Goal: Transaction & Acquisition: Purchase product/service

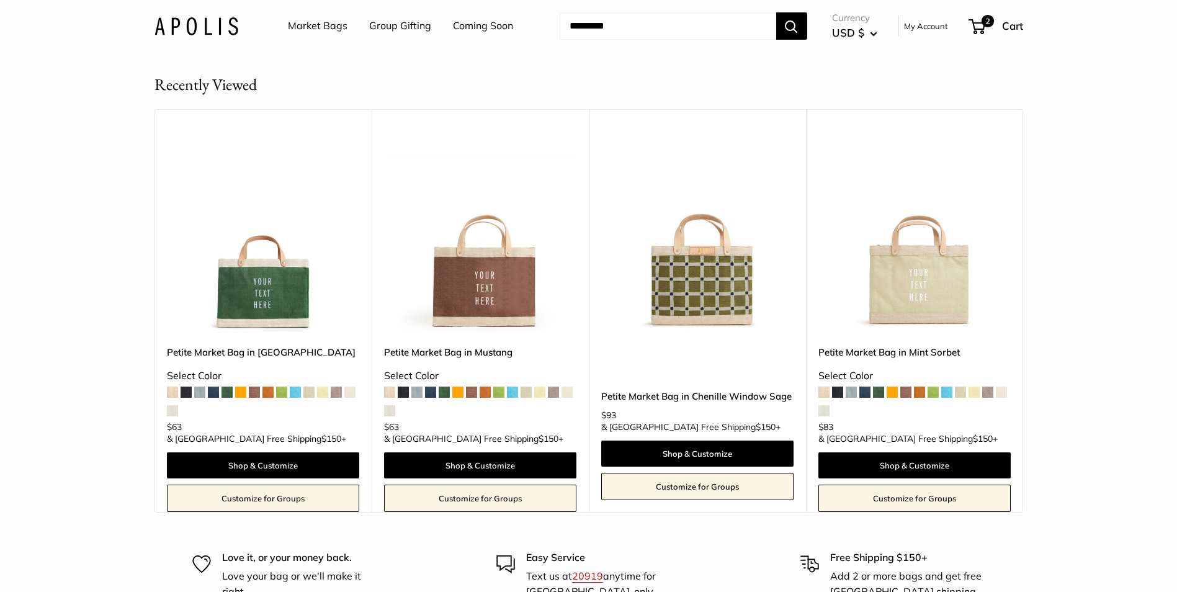
scroll to position [2731, 0]
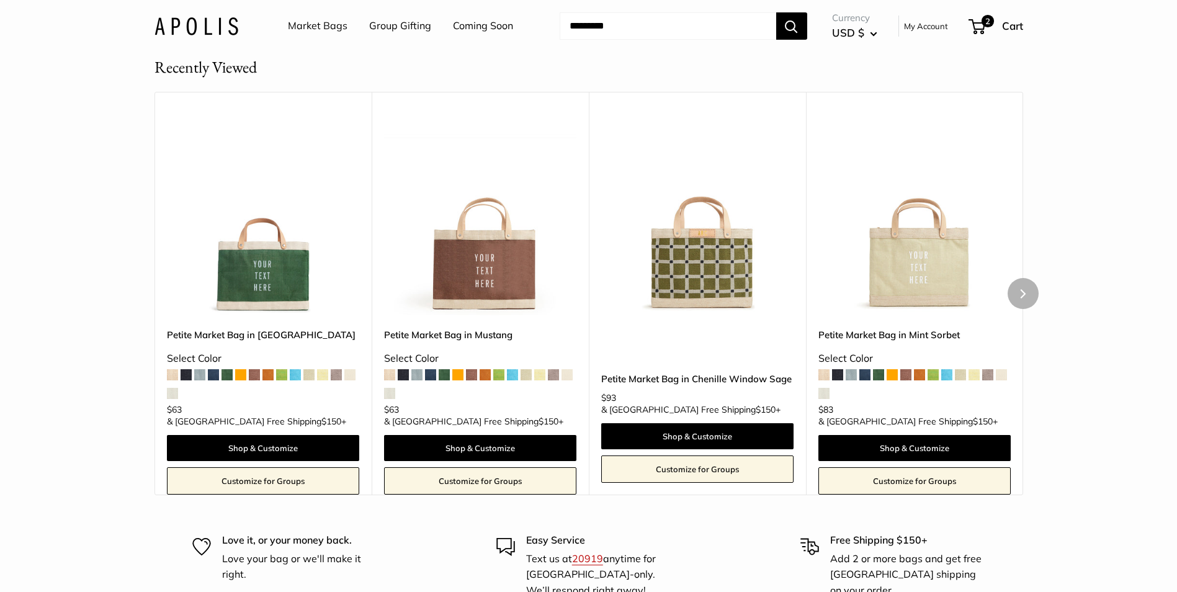
click at [0, 0] on img at bounding box center [0, 0] width 0 height 0
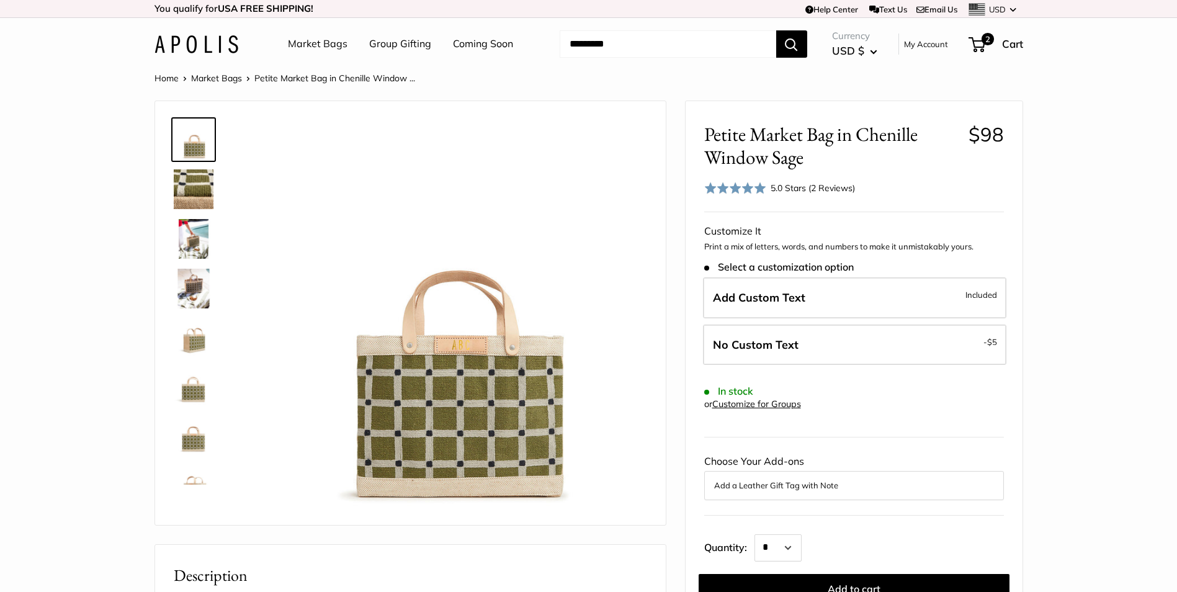
click at [605, 45] on input "Search..." at bounding box center [668, 43] width 217 height 27
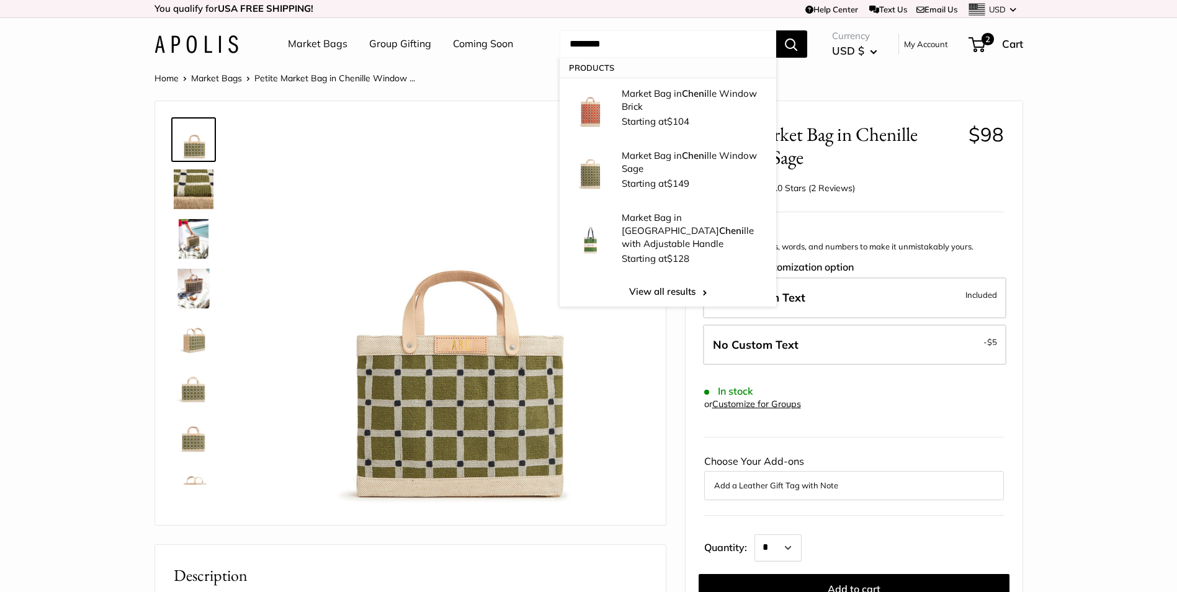
type input "********"
click at [776, 30] on button "Search" at bounding box center [791, 43] width 31 height 27
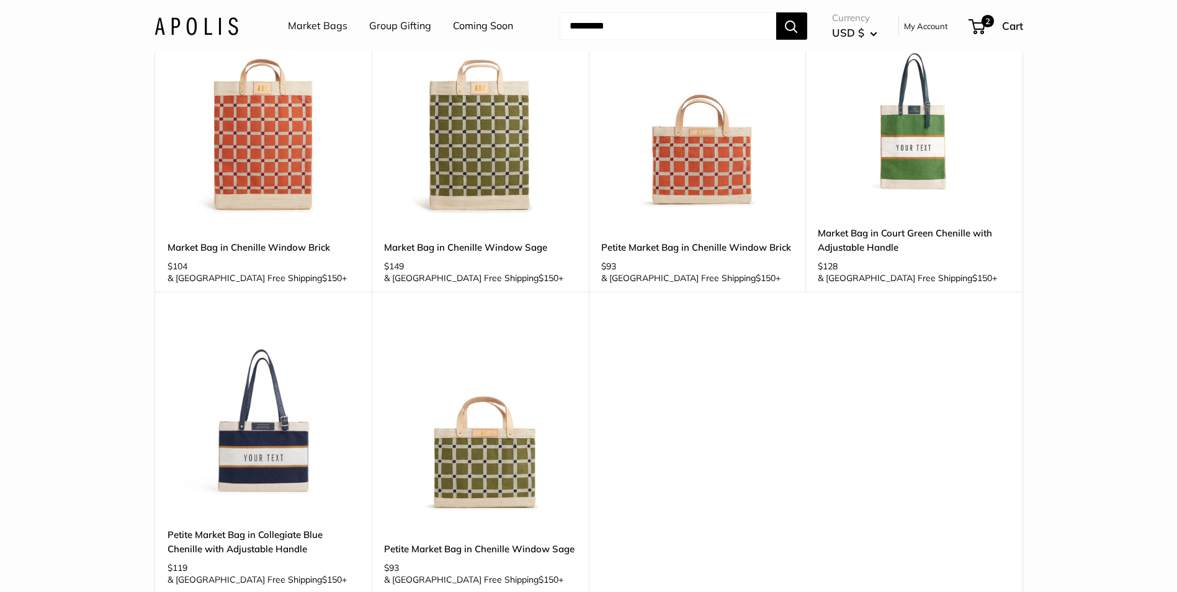
scroll to position [310, 0]
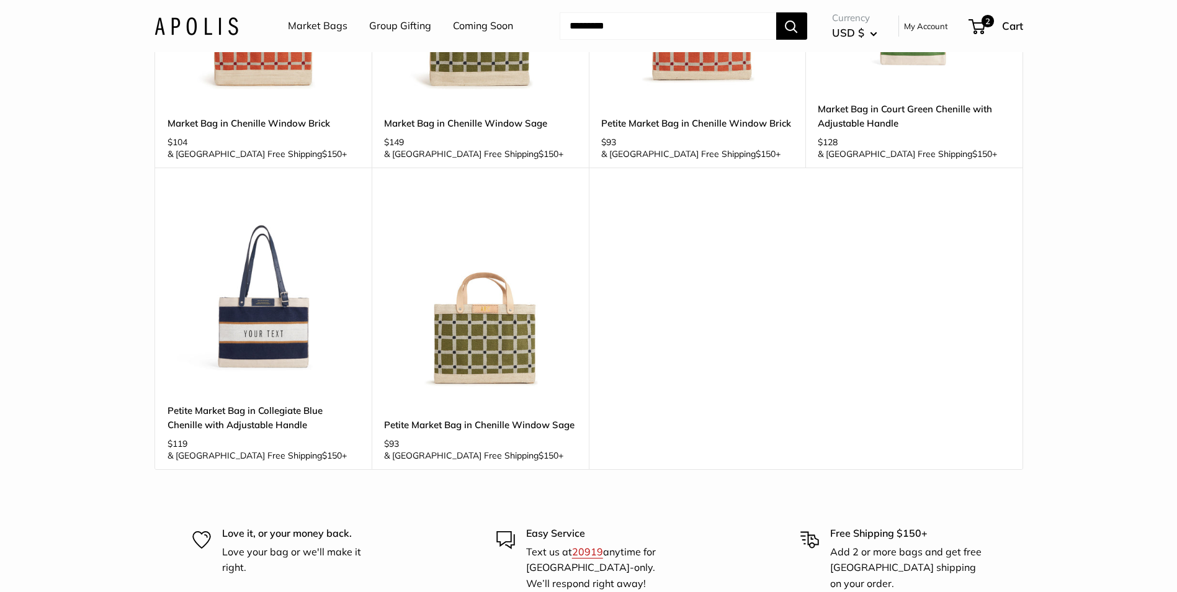
click at [0, 0] on img at bounding box center [0, 0] width 0 height 0
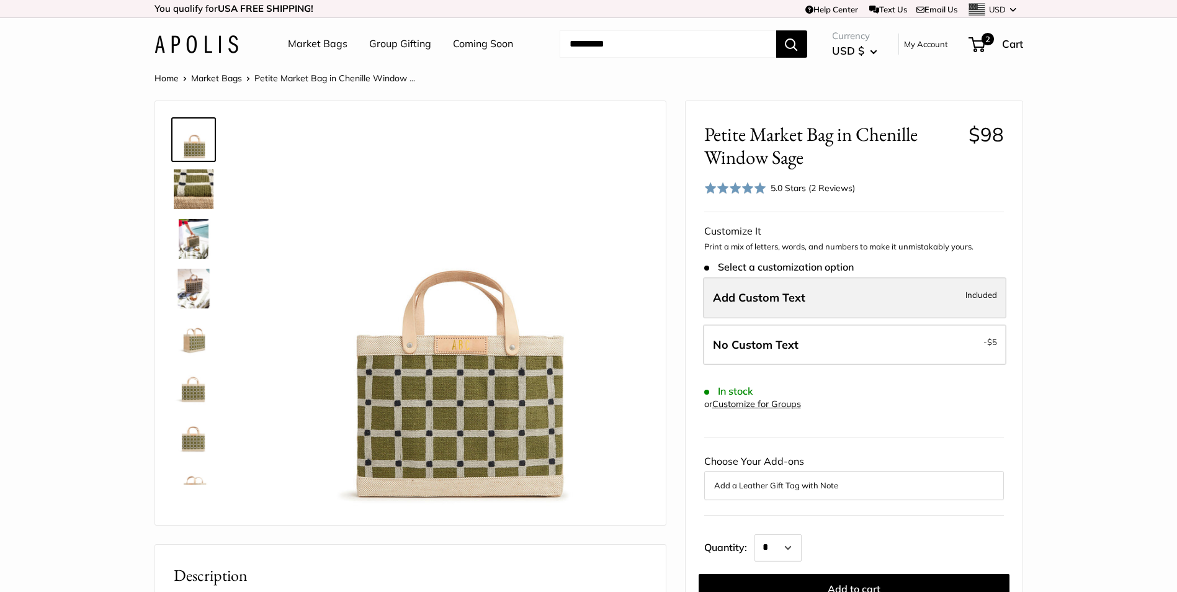
click at [795, 300] on span "Add Custom Text" at bounding box center [759, 297] width 92 height 14
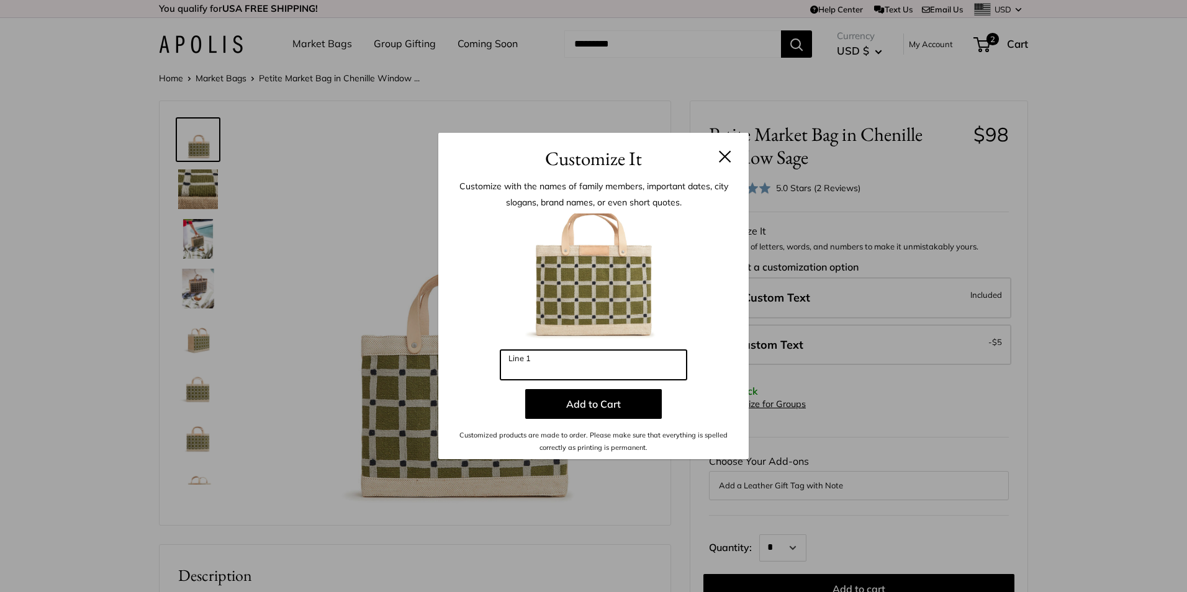
click at [544, 364] on input "Line 1" at bounding box center [593, 365] width 186 height 30
type input "***"
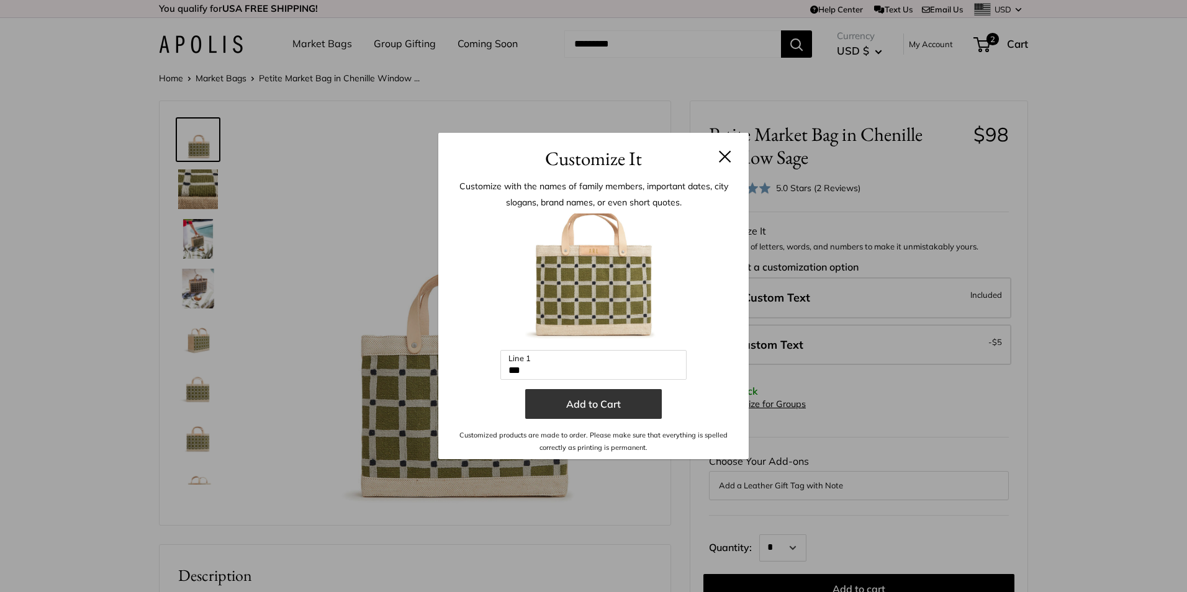
click at [588, 398] on button "Add to Cart" at bounding box center [593, 404] width 137 height 30
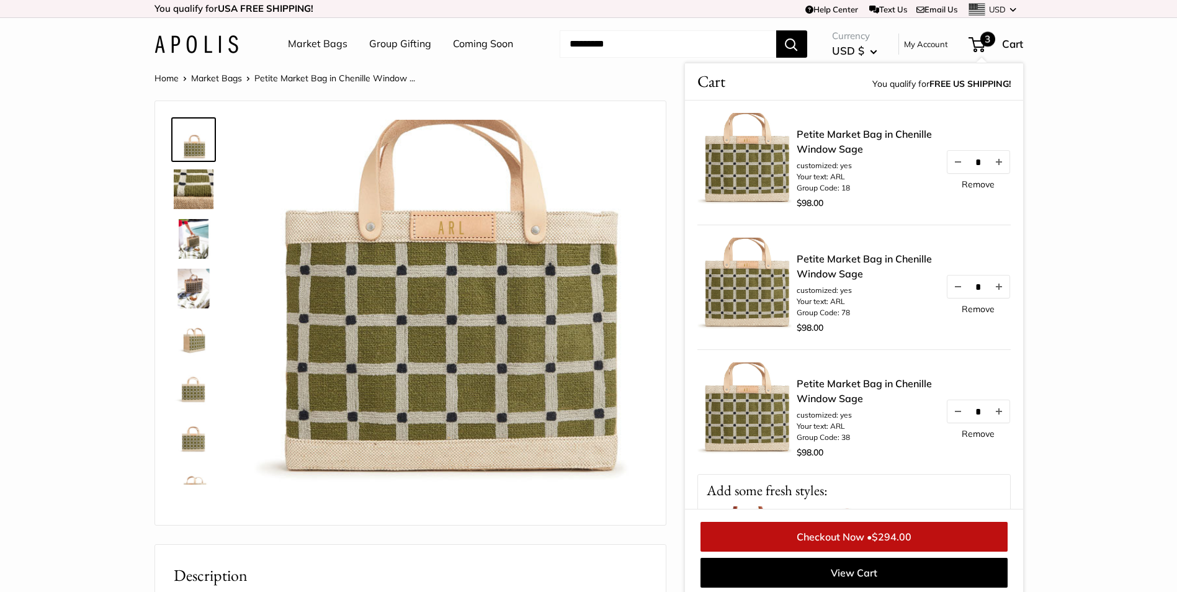
click at [971, 432] on link "Remove" at bounding box center [978, 434] width 33 height 9
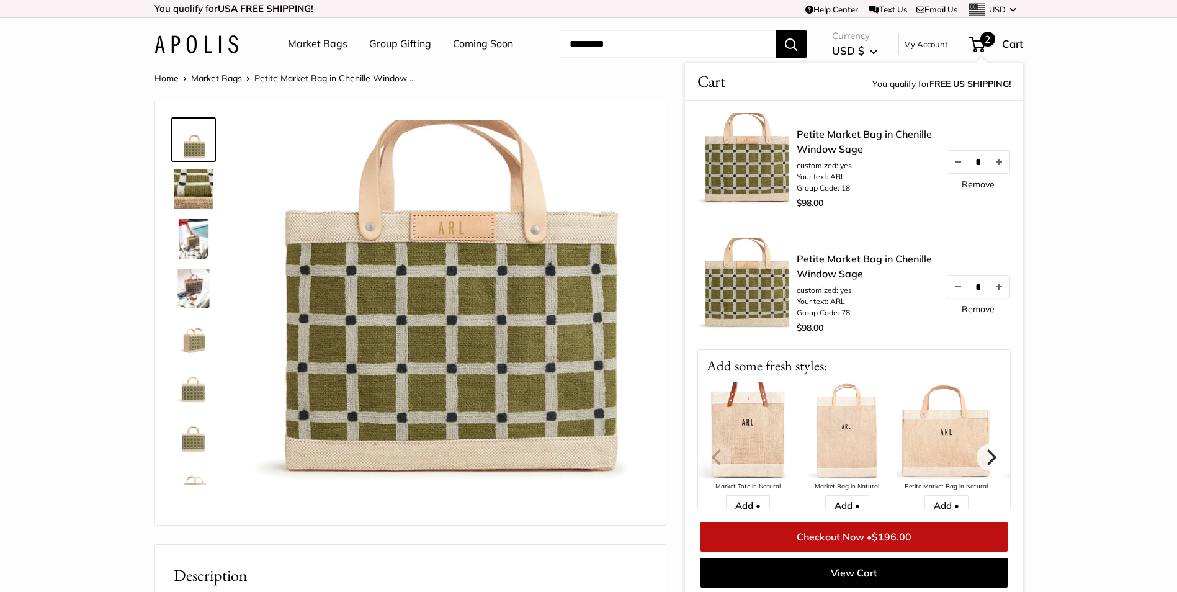
click at [971, 312] on link "Remove" at bounding box center [978, 309] width 33 height 9
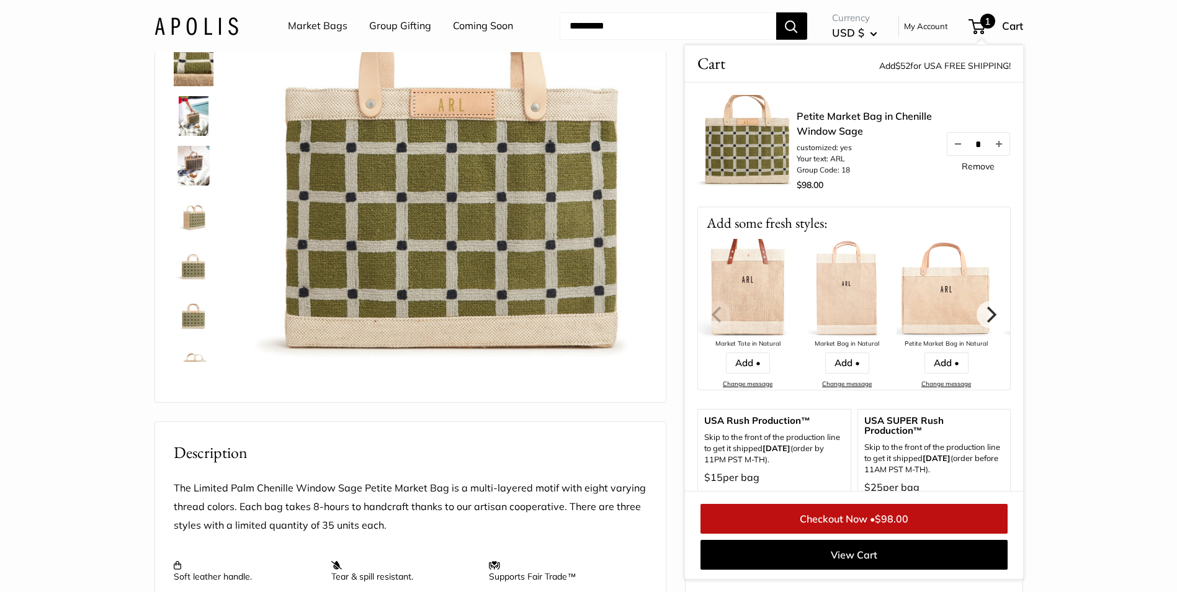
scroll to position [124, 0]
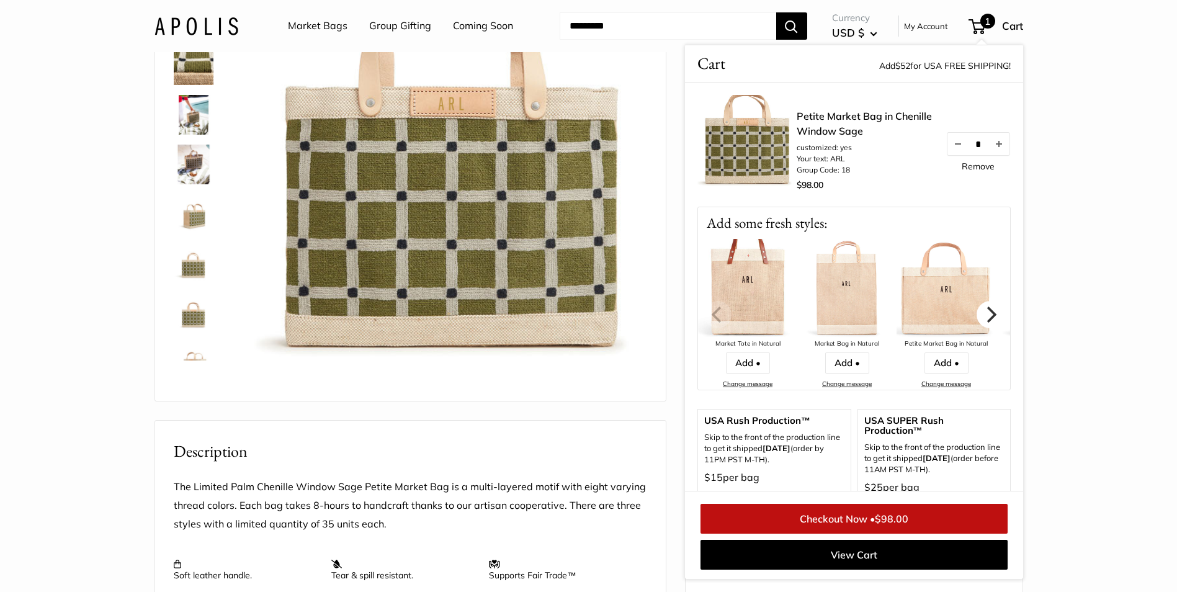
click at [982, 319] on icon "Next" at bounding box center [990, 314] width 16 height 16
click at [982, 317] on icon "Next" at bounding box center [990, 314] width 16 height 16
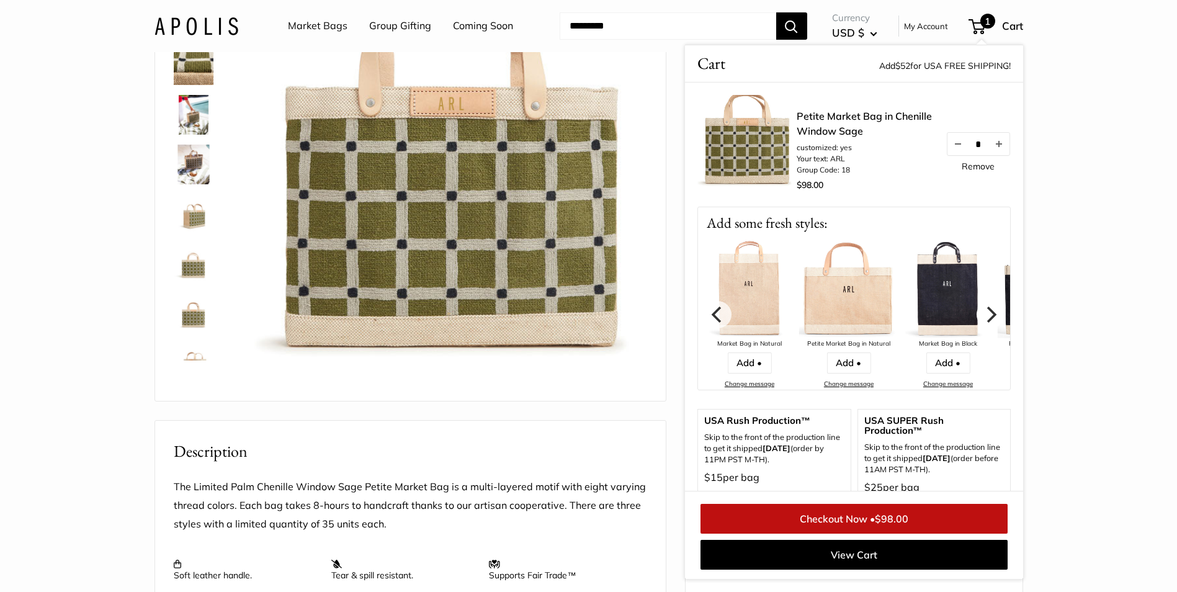
click at [982, 317] on icon "Next" at bounding box center [990, 314] width 16 height 16
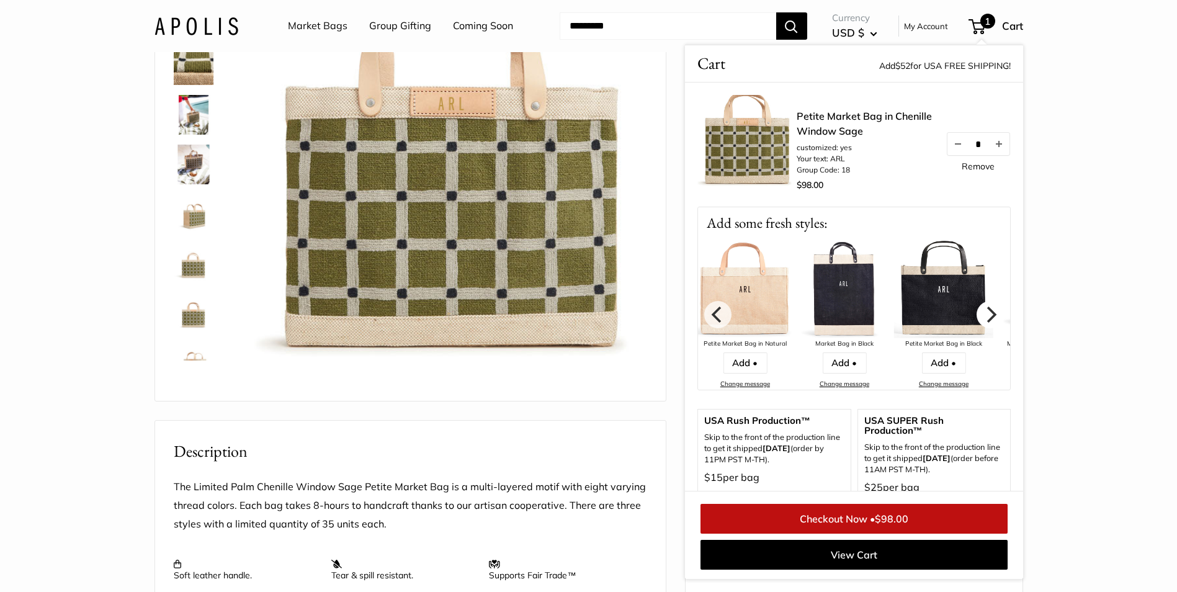
click at [982, 318] on icon "Next" at bounding box center [990, 314] width 16 height 16
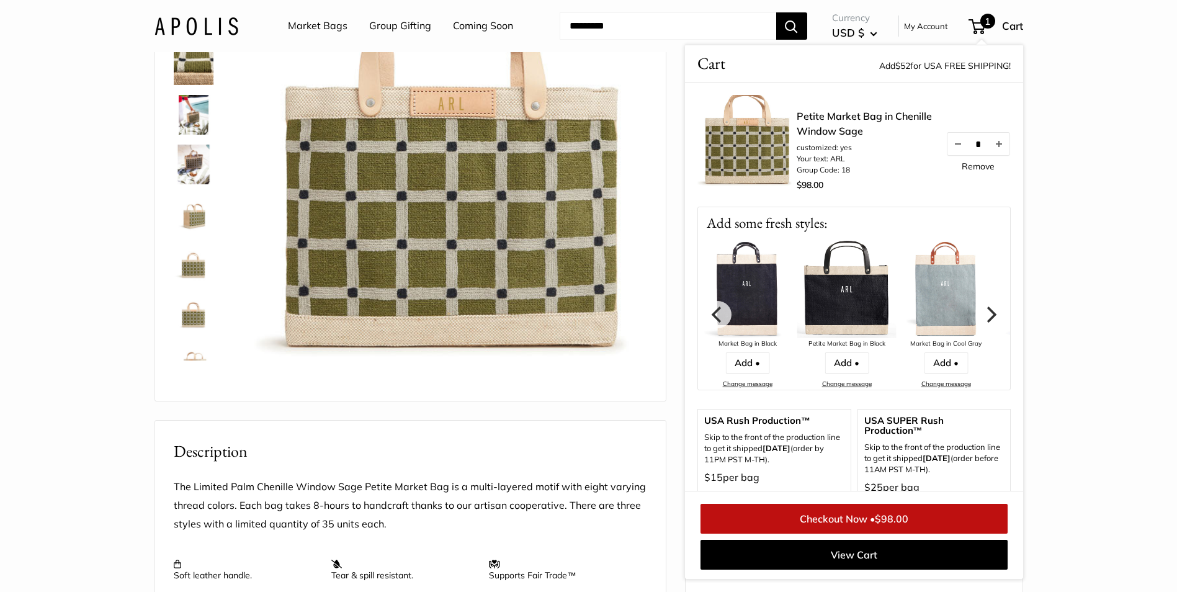
click at [982, 318] on icon "Next" at bounding box center [990, 314] width 16 height 16
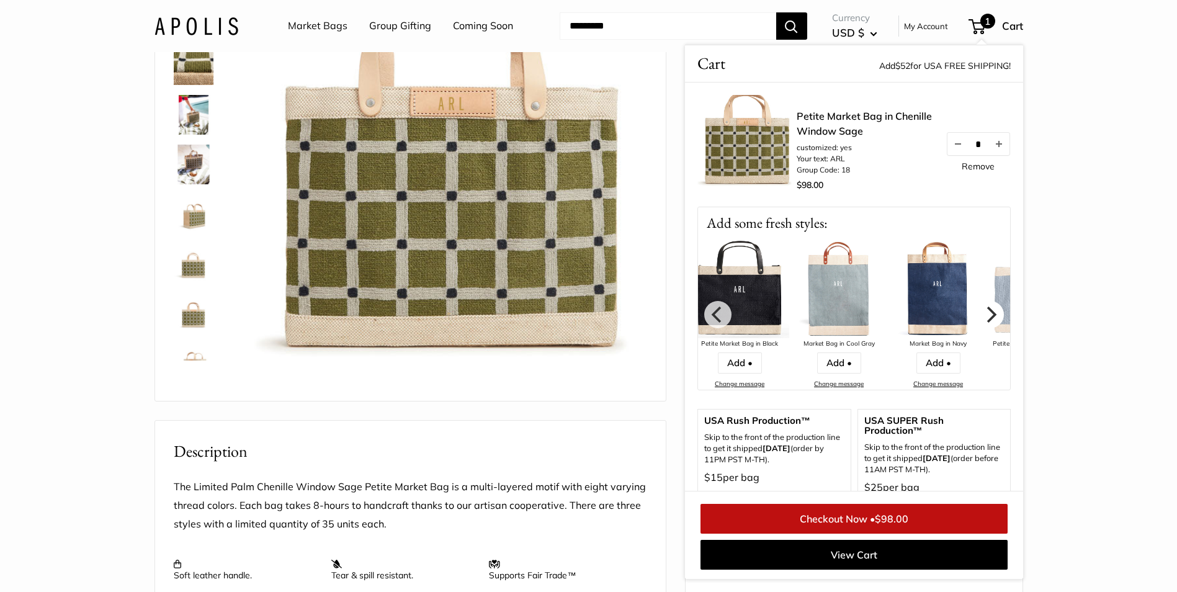
click at [982, 318] on icon "Next" at bounding box center [990, 314] width 16 height 16
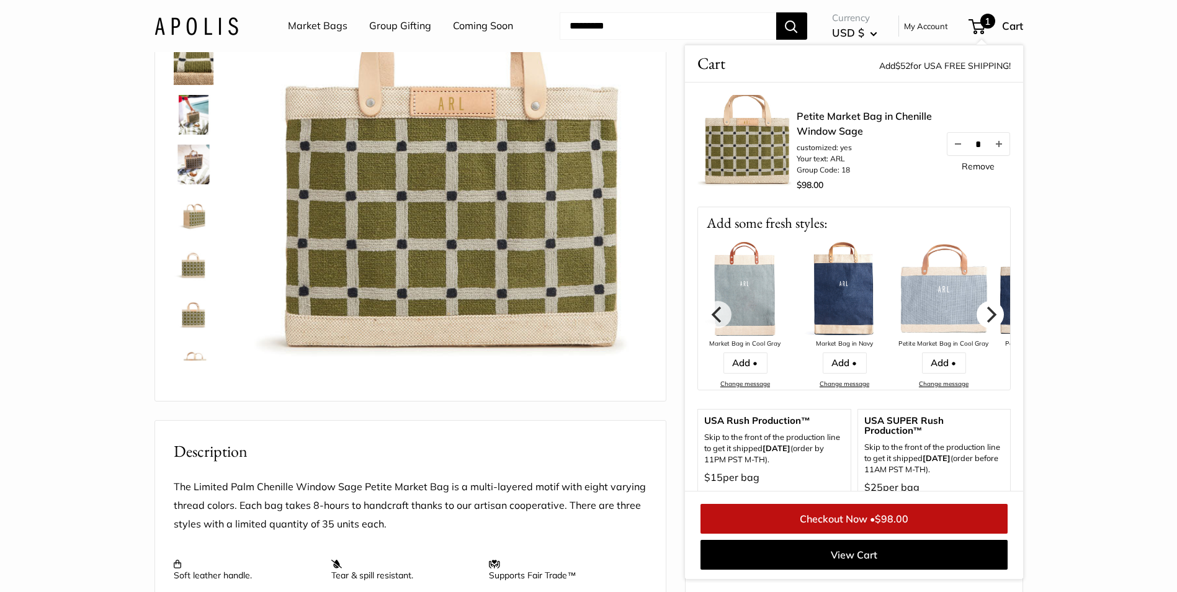
click at [982, 318] on icon "Next" at bounding box center [990, 314] width 16 height 16
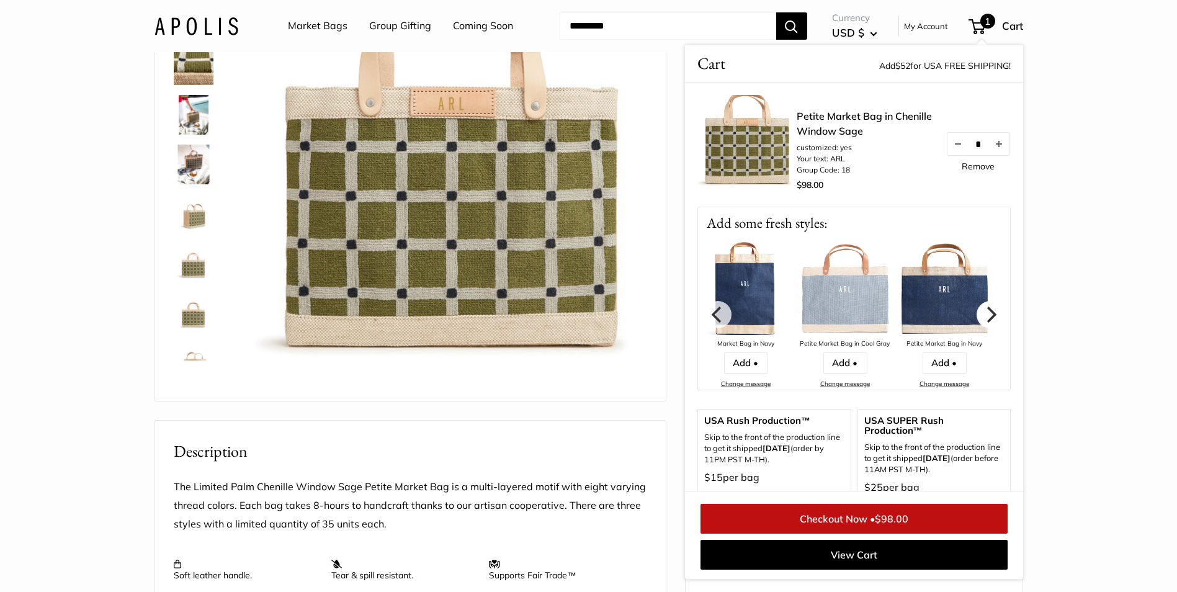
click at [982, 318] on icon "Next" at bounding box center [990, 314] width 16 height 16
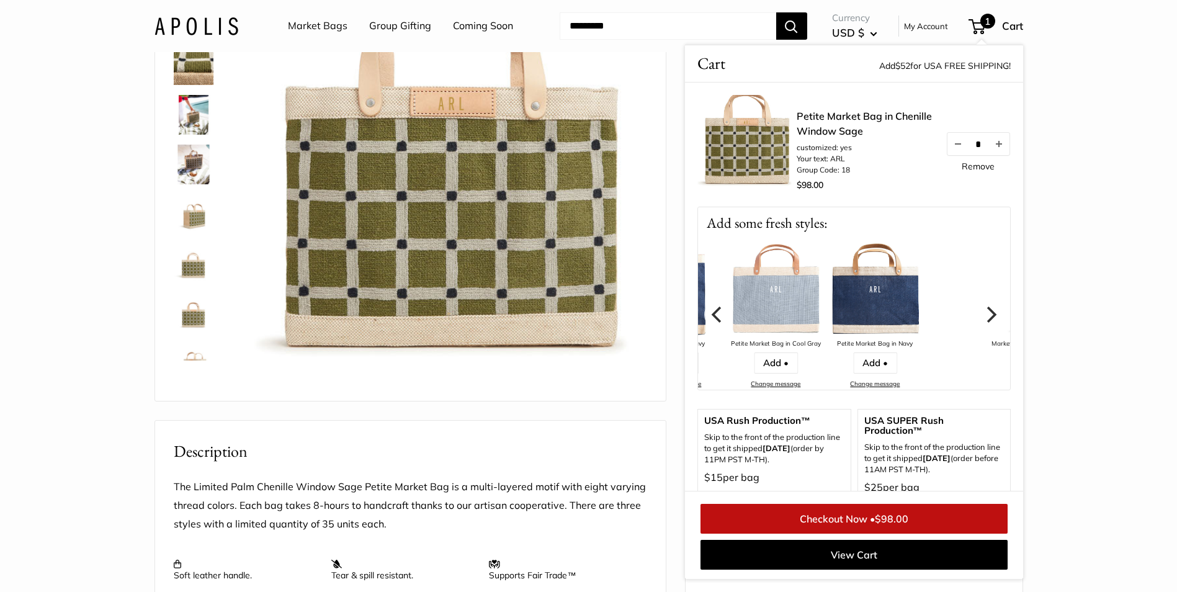
click at [982, 318] on icon "Next" at bounding box center [990, 314] width 16 height 16
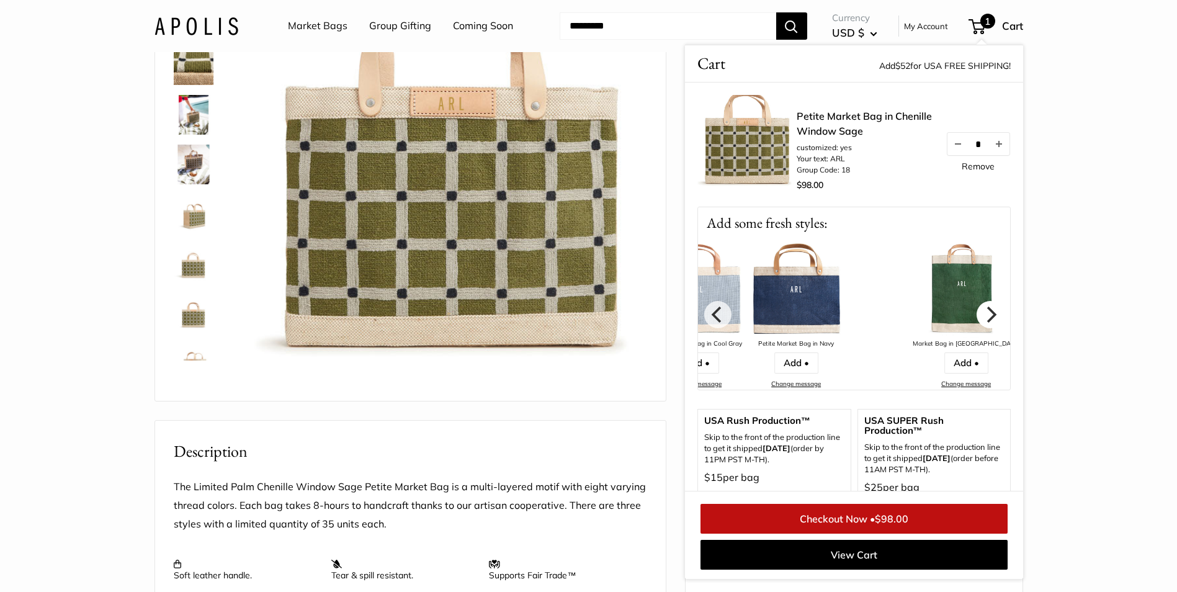
click at [982, 318] on icon "Next" at bounding box center [990, 314] width 16 height 16
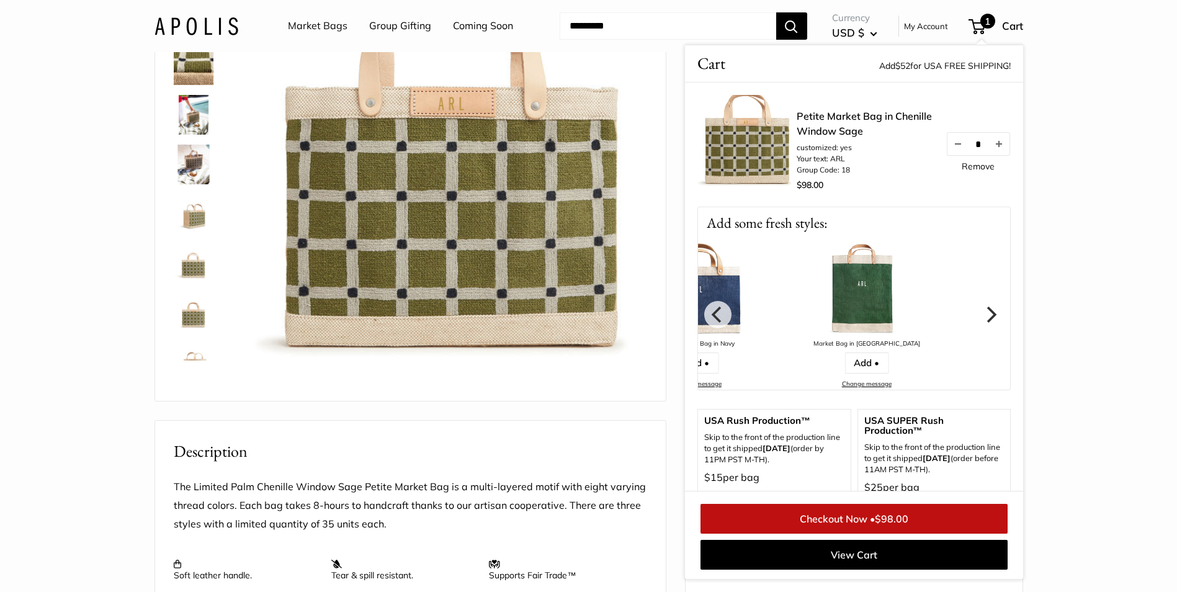
click at [982, 318] on icon "Next" at bounding box center [990, 314] width 16 height 16
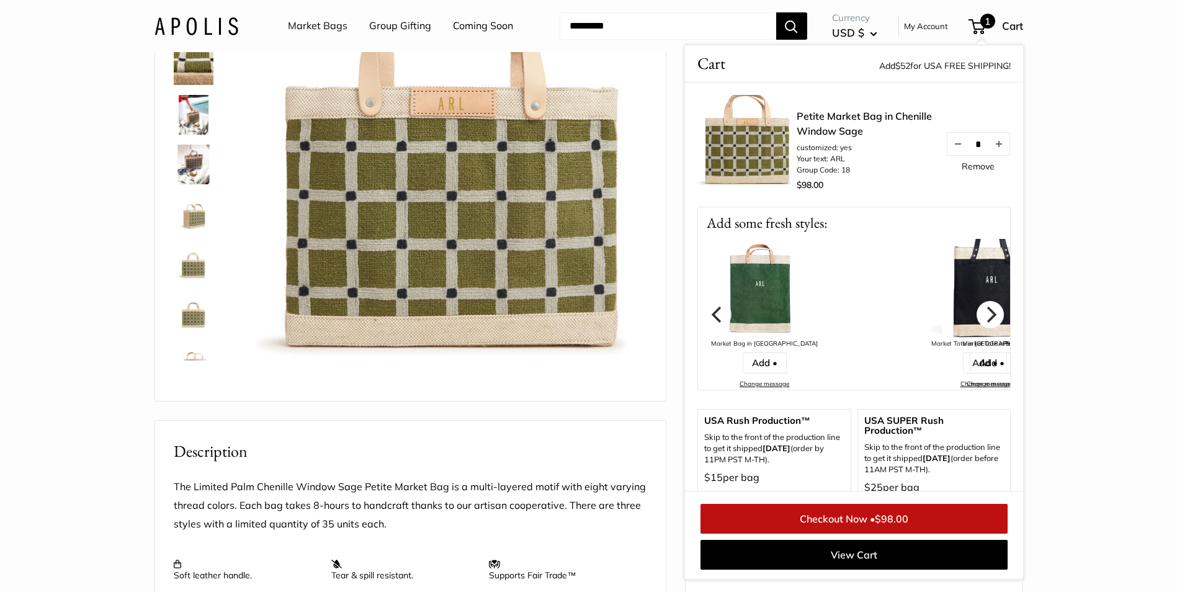
click at [982, 318] on icon "Next" at bounding box center [990, 314] width 16 height 16
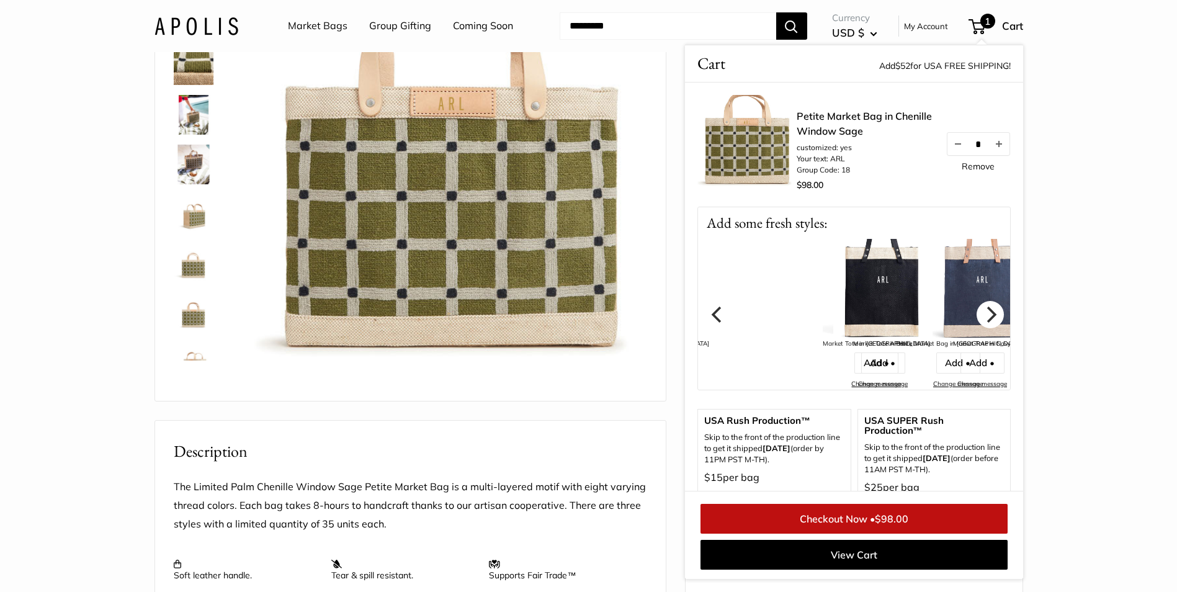
click at [982, 318] on icon "Next" at bounding box center [990, 314] width 16 height 16
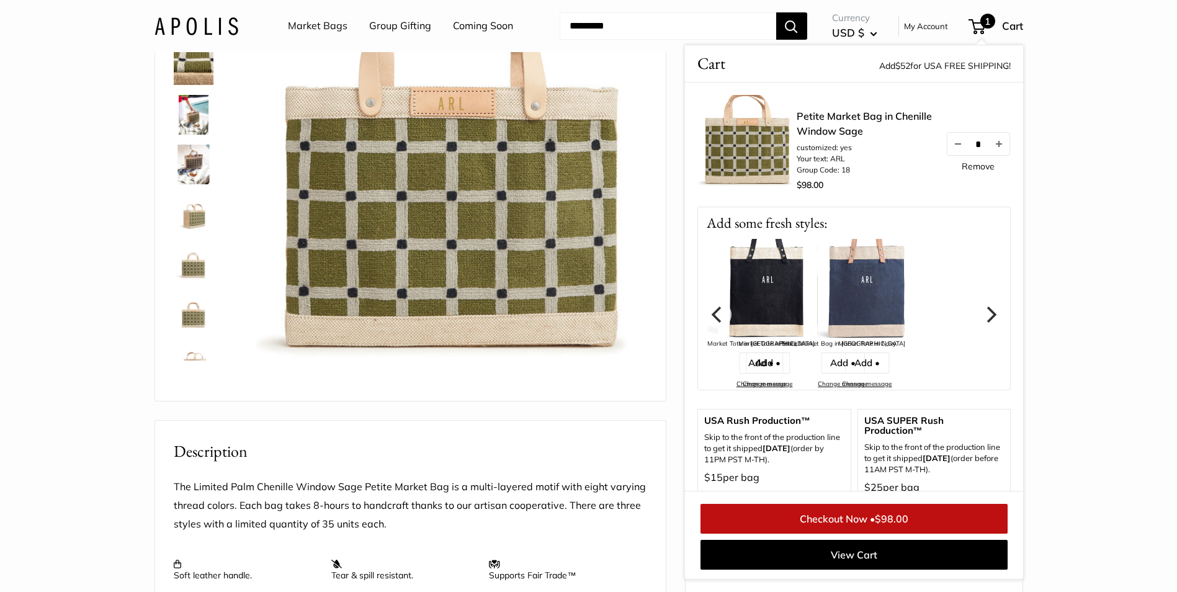
click at [982, 318] on icon "Next" at bounding box center [990, 314] width 16 height 16
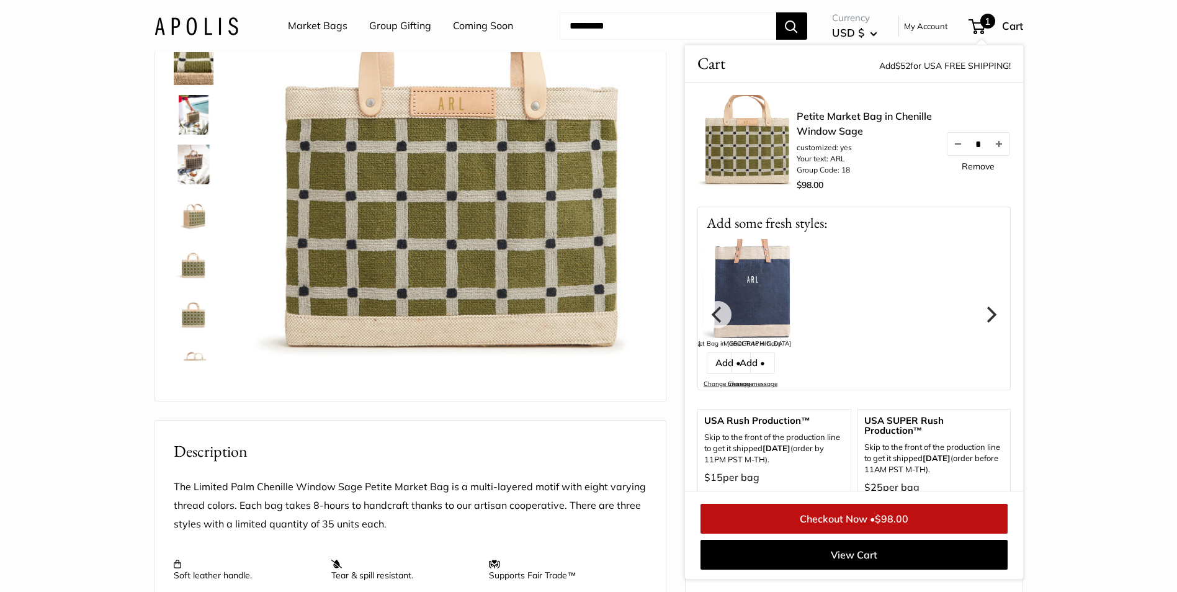
click at [982, 318] on icon "Next" at bounding box center [990, 314] width 16 height 16
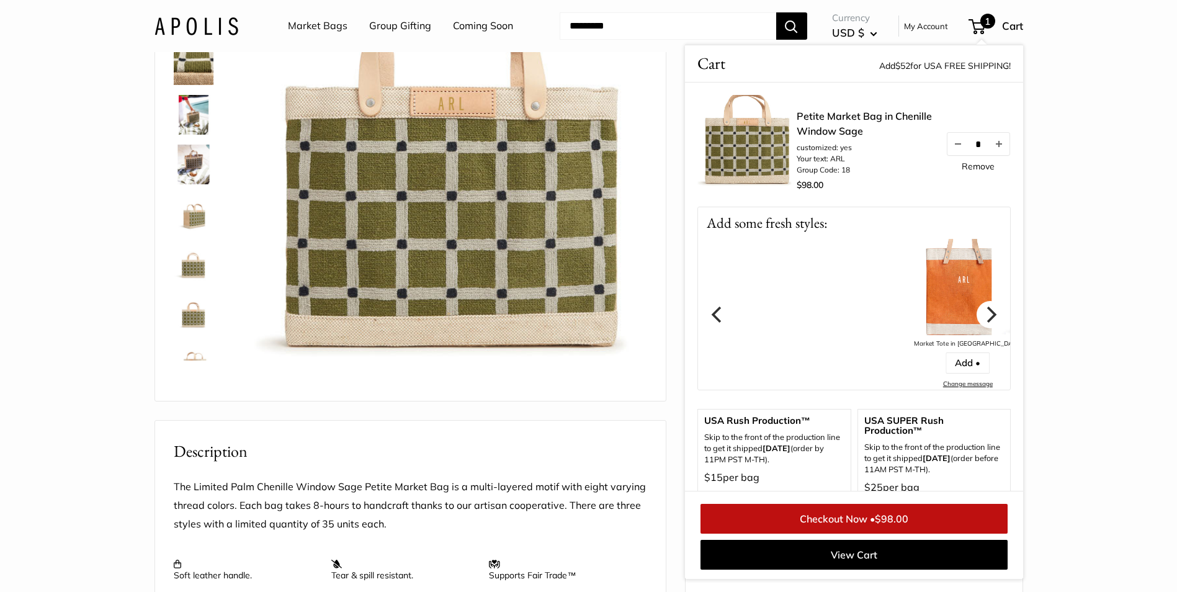
click at [982, 318] on icon "Next" at bounding box center [990, 314] width 16 height 16
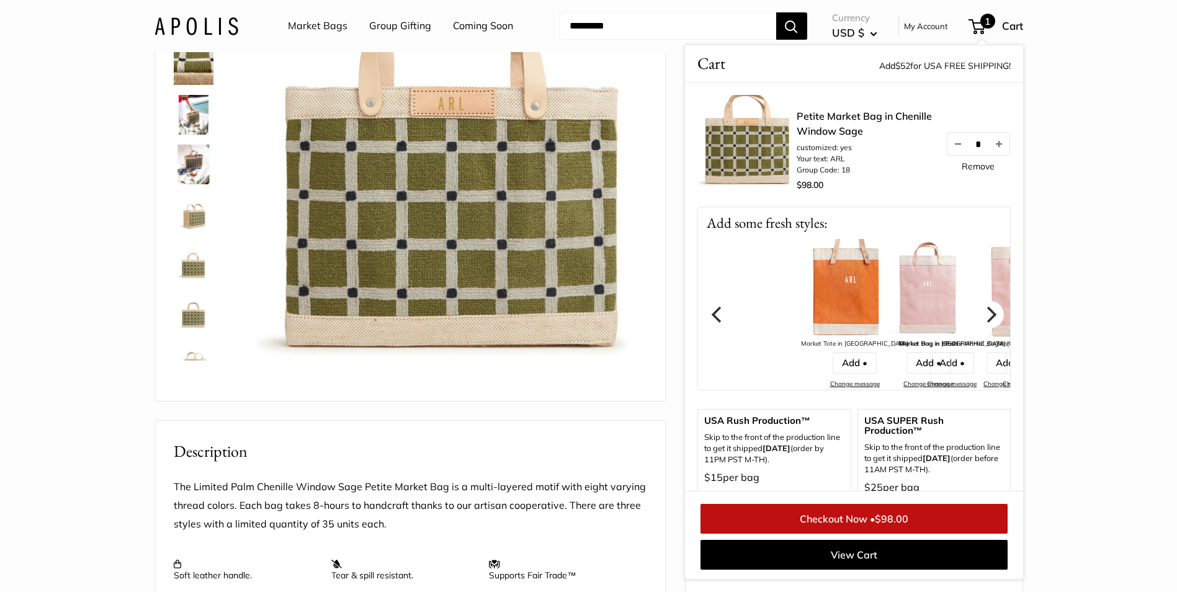
click at [982, 318] on icon "Next" at bounding box center [990, 314] width 16 height 16
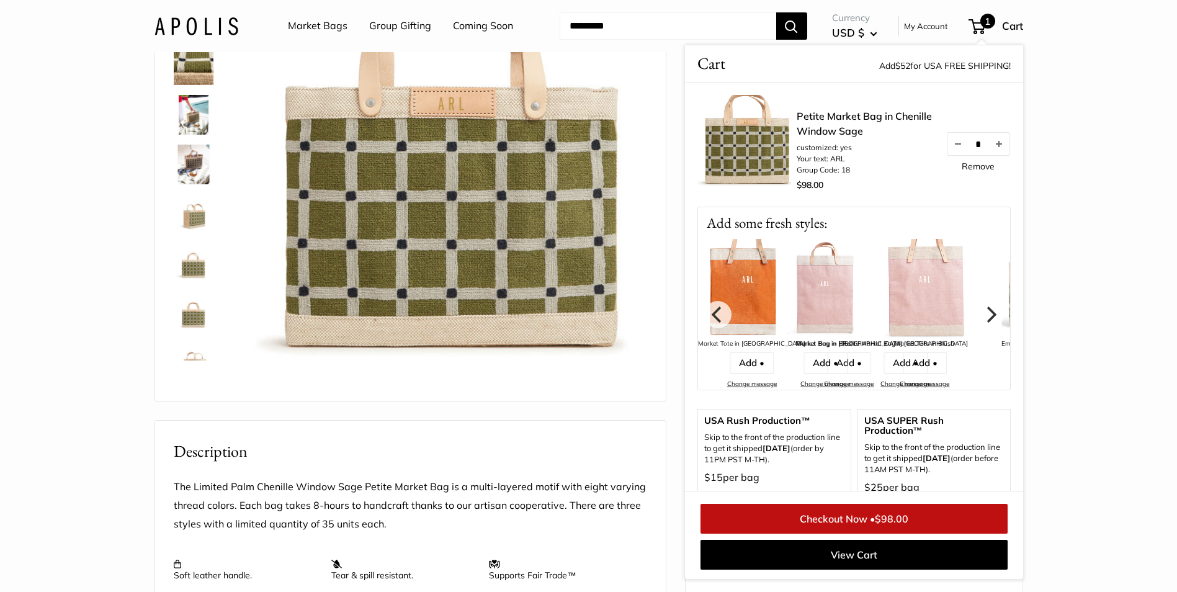
click at [982, 318] on icon "Next" at bounding box center [990, 314] width 16 height 16
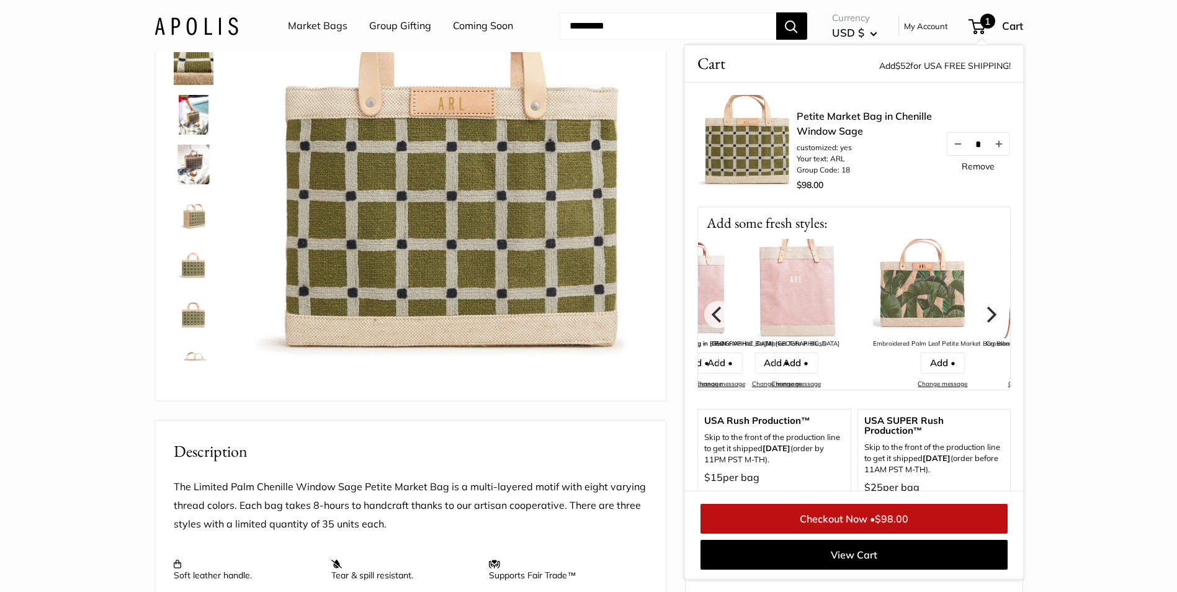
click at [982, 318] on icon "Next" at bounding box center [990, 314] width 16 height 16
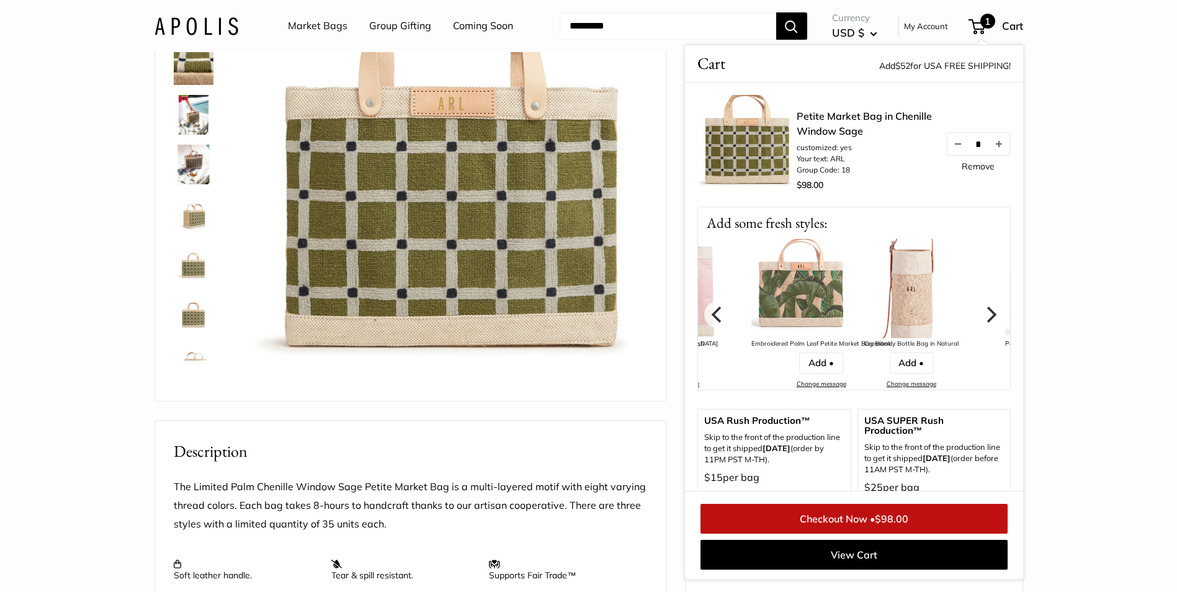
click at [982, 318] on icon "Next" at bounding box center [990, 314] width 16 height 16
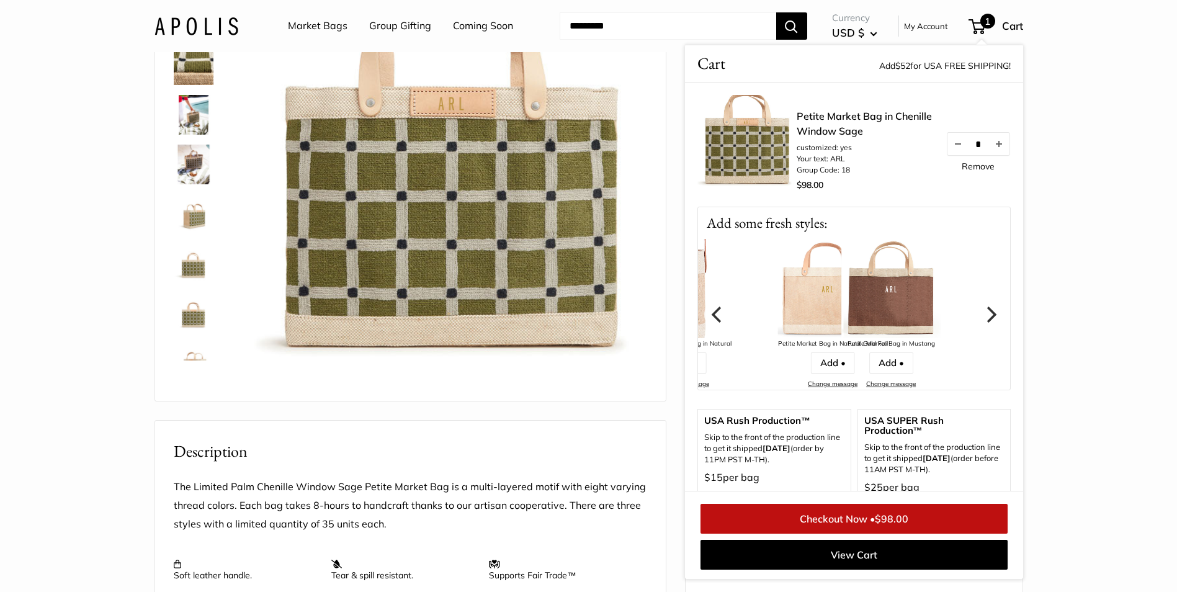
click at [982, 318] on icon "Next" at bounding box center [990, 314] width 16 height 16
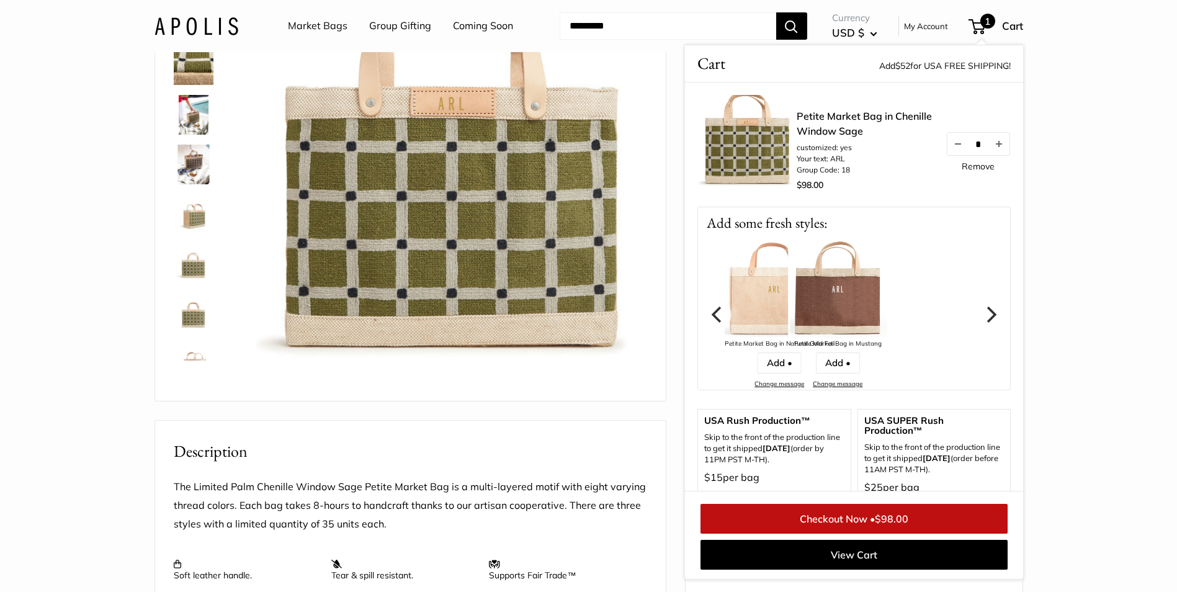
click at [982, 318] on icon "Next" at bounding box center [990, 314] width 16 height 16
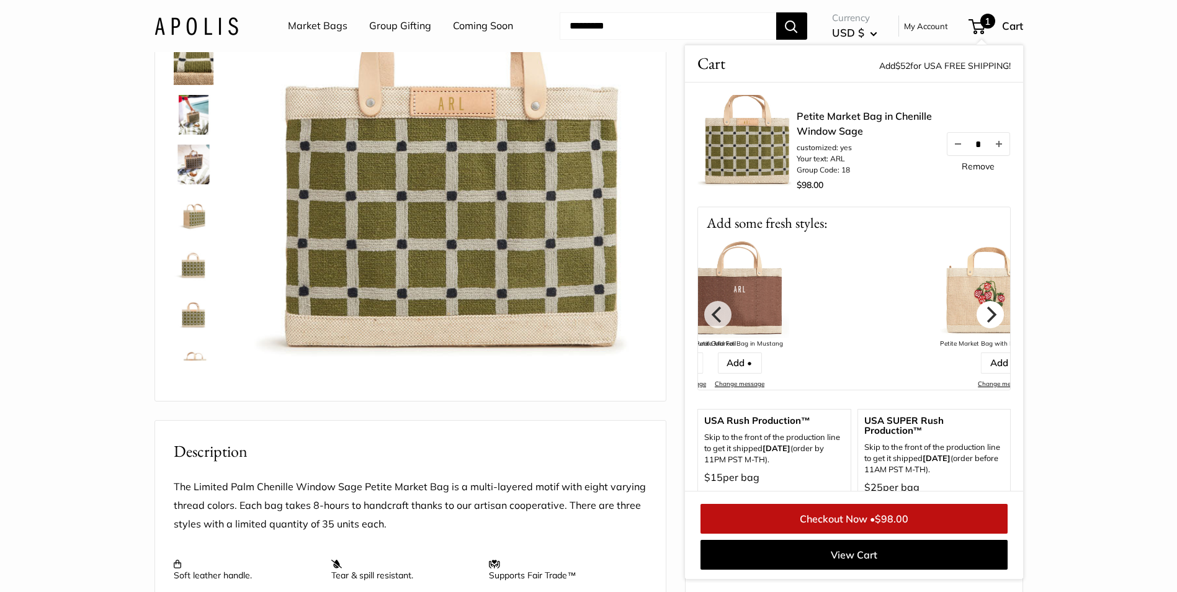
click at [982, 318] on icon "Next" at bounding box center [990, 314] width 16 height 16
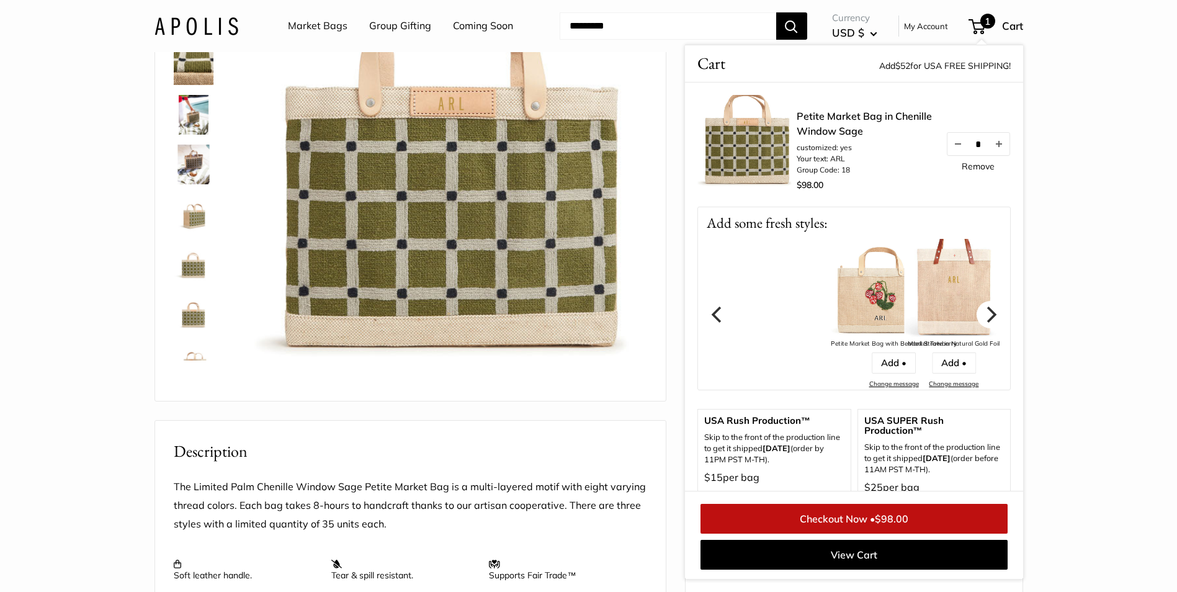
click at [982, 318] on icon "Next" at bounding box center [990, 314] width 16 height 16
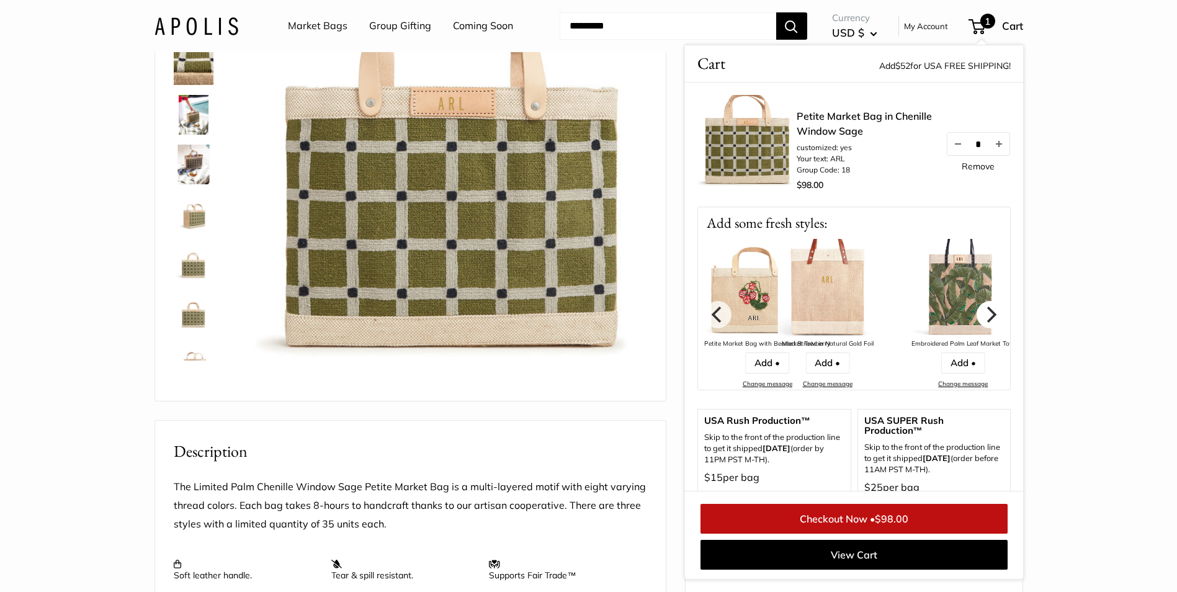
click at [982, 318] on icon "Next" at bounding box center [990, 314] width 16 height 16
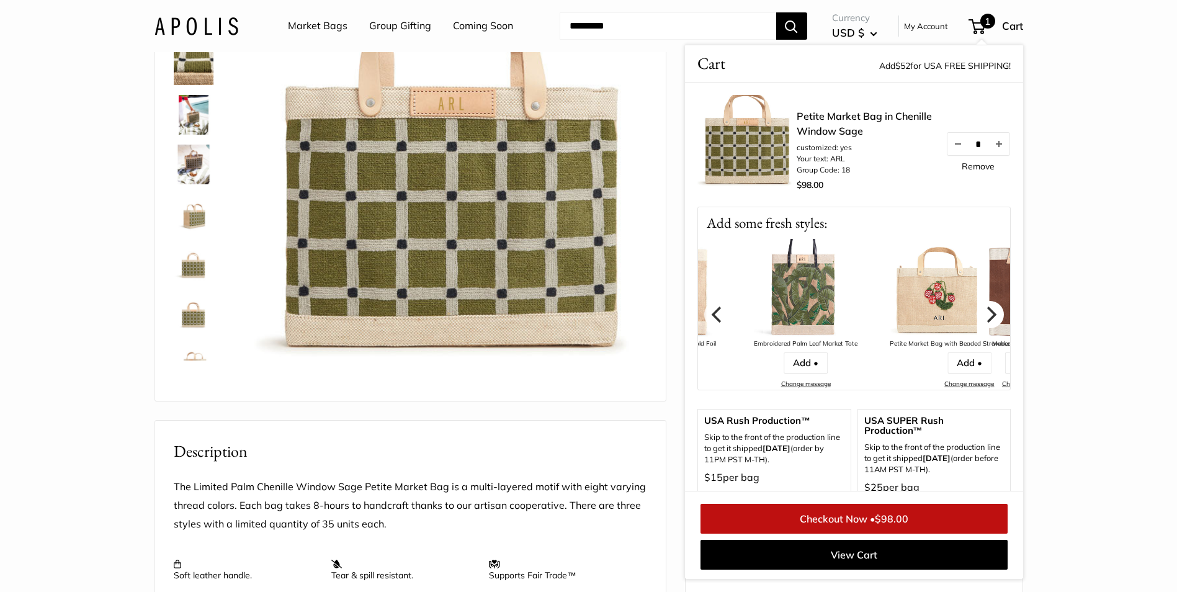
click at [982, 318] on icon "Next" at bounding box center [990, 314] width 16 height 16
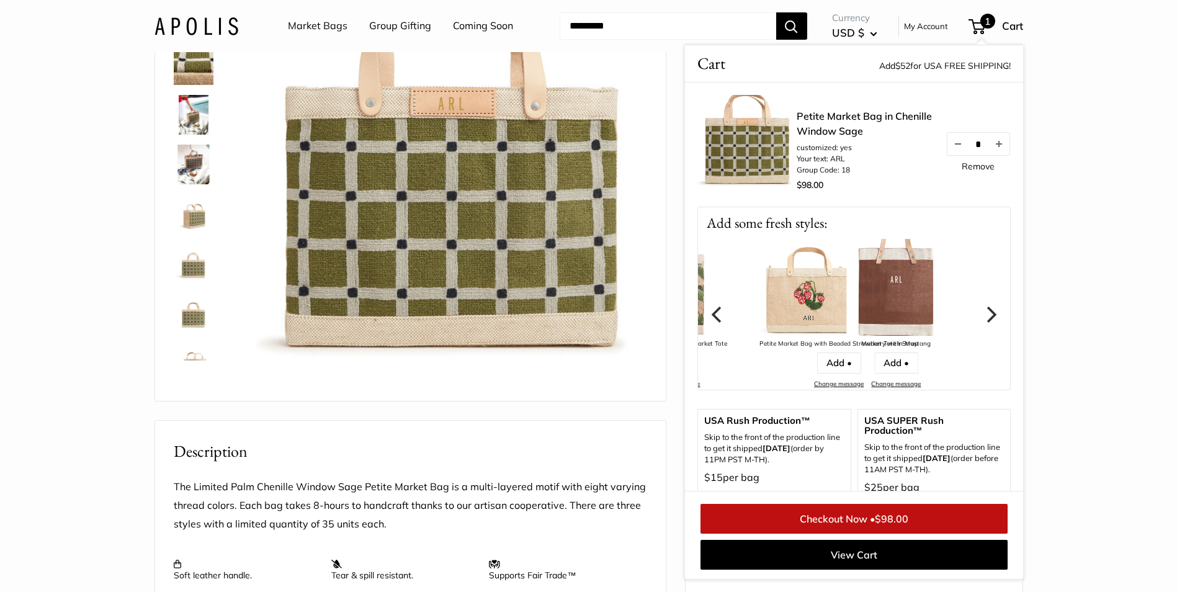
click at [982, 318] on icon "Next" at bounding box center [990, 314] width 16 height 16
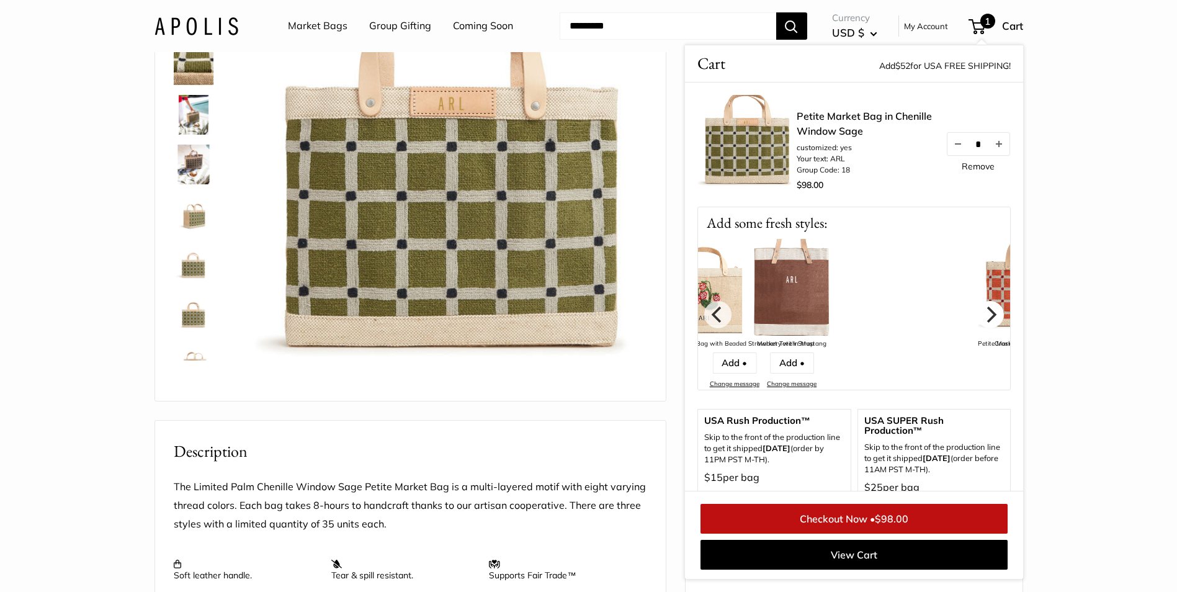
click at [982, 318] on icon "Next" at bounding box center [990, 314] width 16 height 16
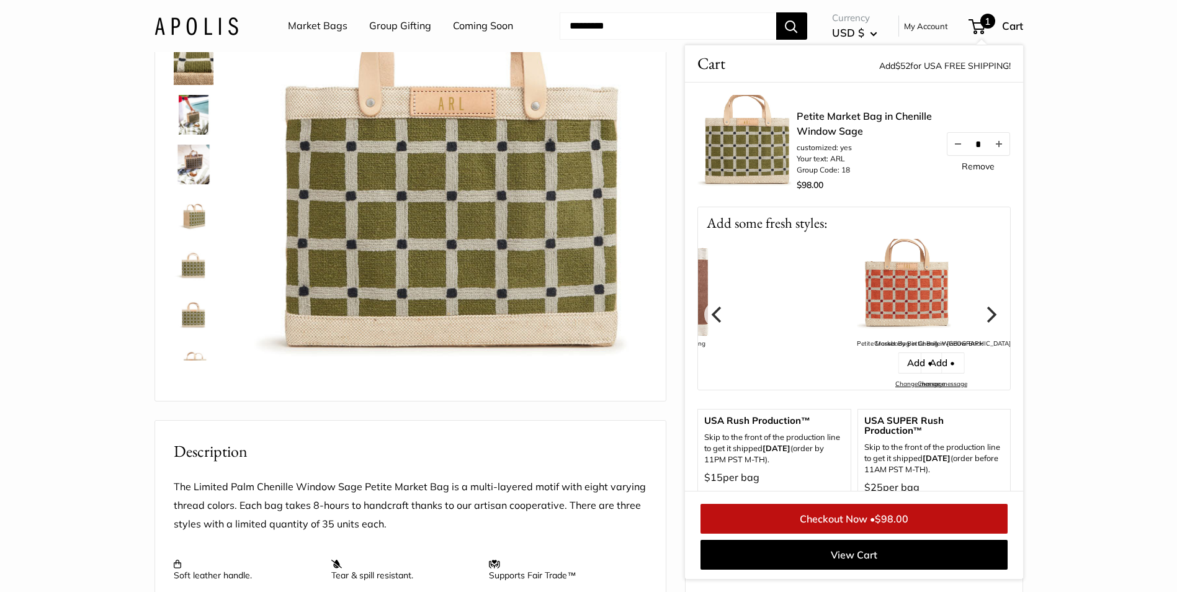
click at [982, 318] on icon "Next" at bounding box center [990, 314] width 16 height 16
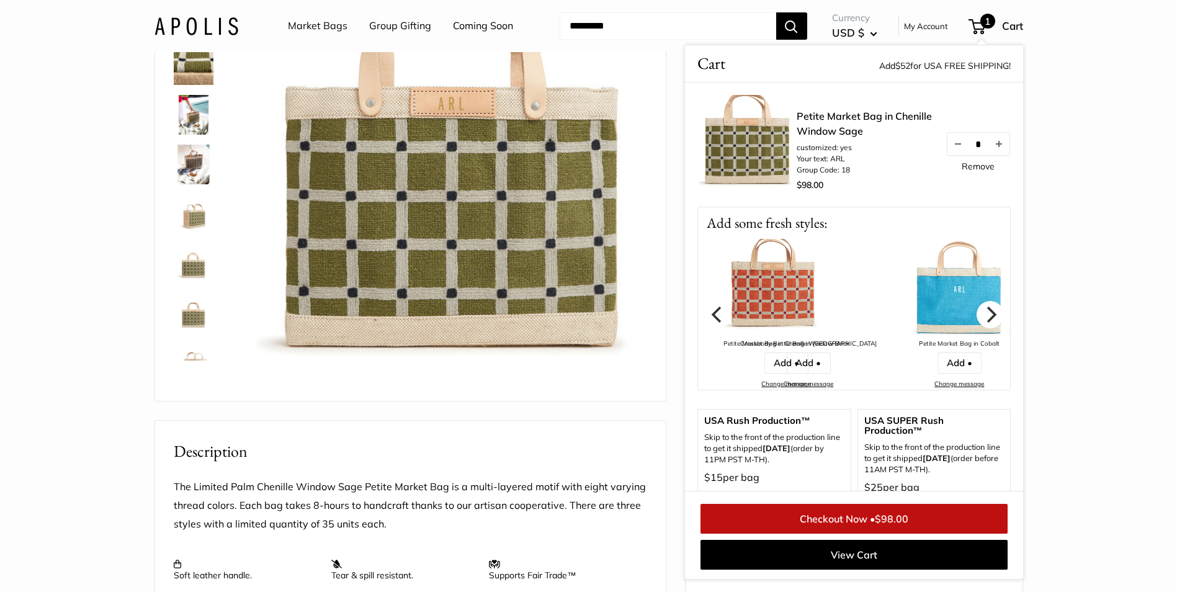
click at [982, 318] on icon "Next" at bounding box center [990, 314] width 16 height 16
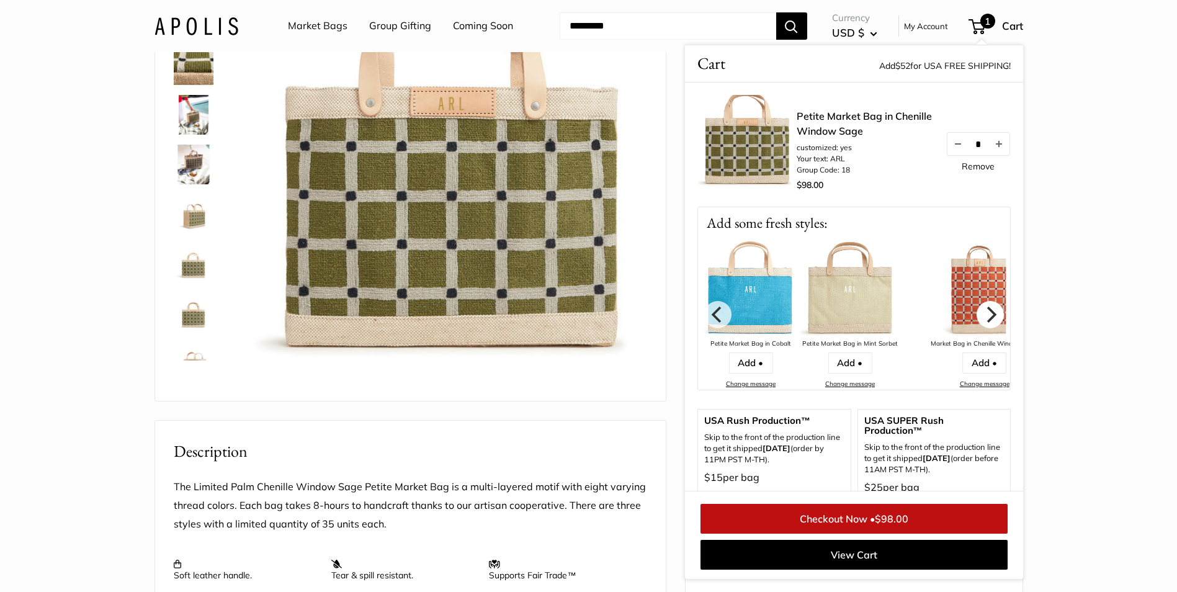
click at [982, 318] on icon "Next" at bounding box center [990, 314] width 16 height 16
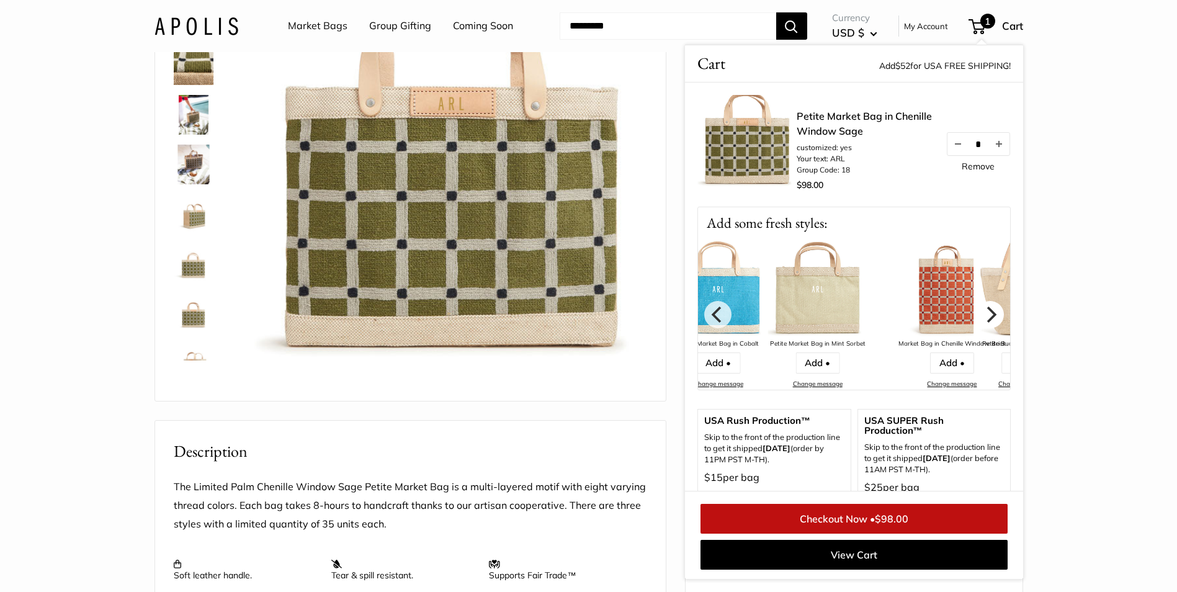
click at [982, 318] on icon "Next" at bounding box center [990, 314] width 16 height 16
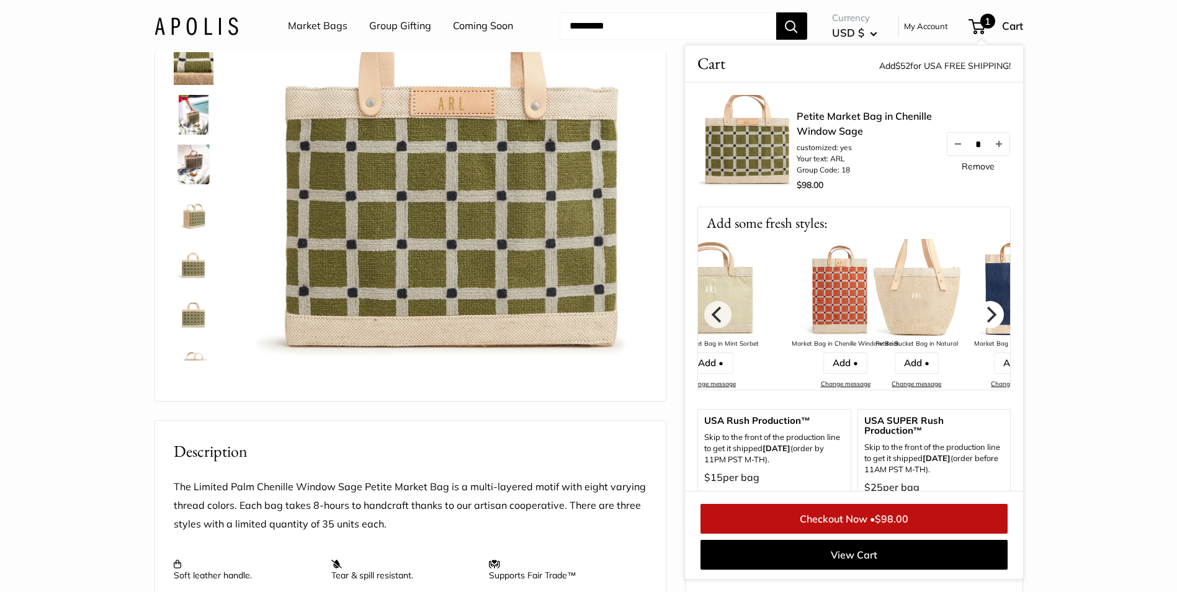
click at [982, 318] on icon "Next" at bounding box center [990, 314] width 16 height 16
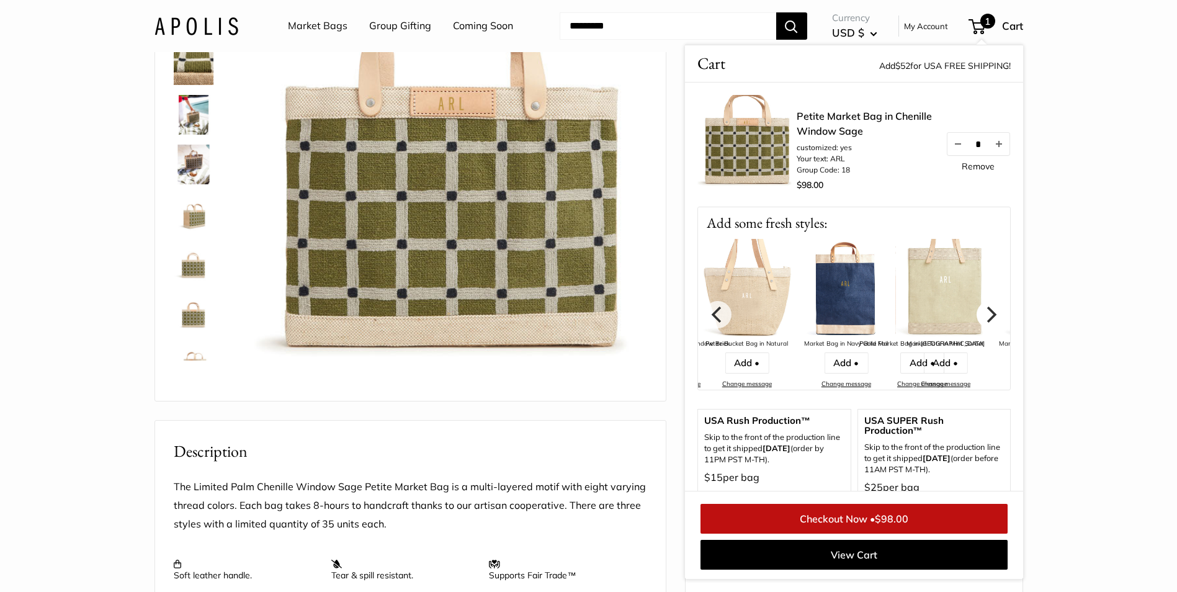
click at [982, 318] on icon "Next" at bounding box center [990, 314] width 16 height 16
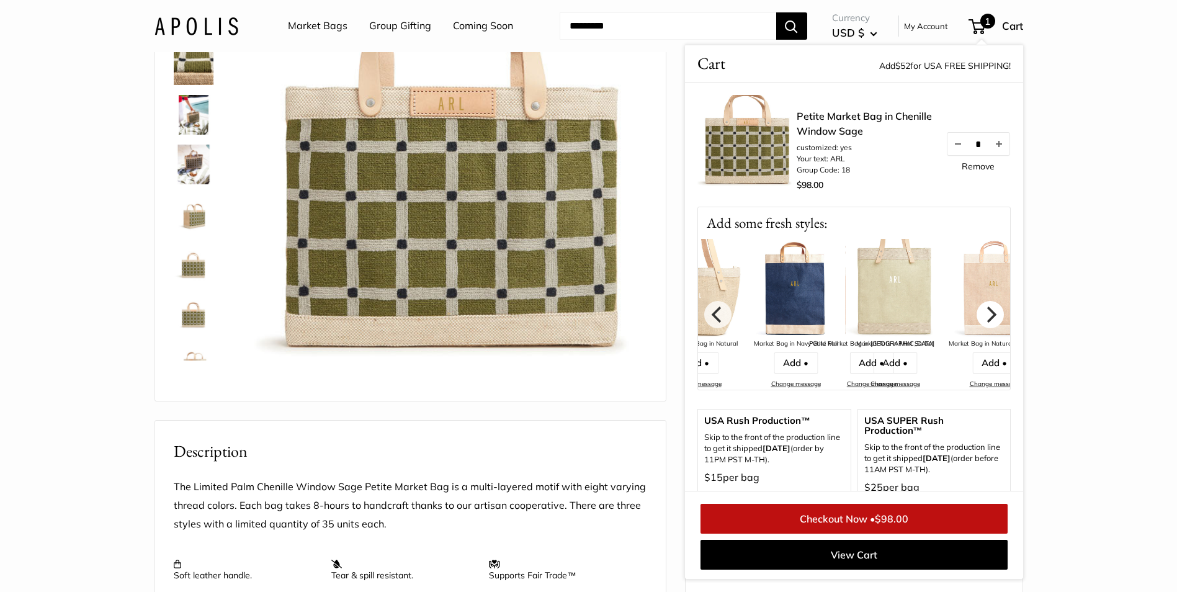
click at [982, 318] on icon "Next" at bounding box center [990, 314] width 16 height 16
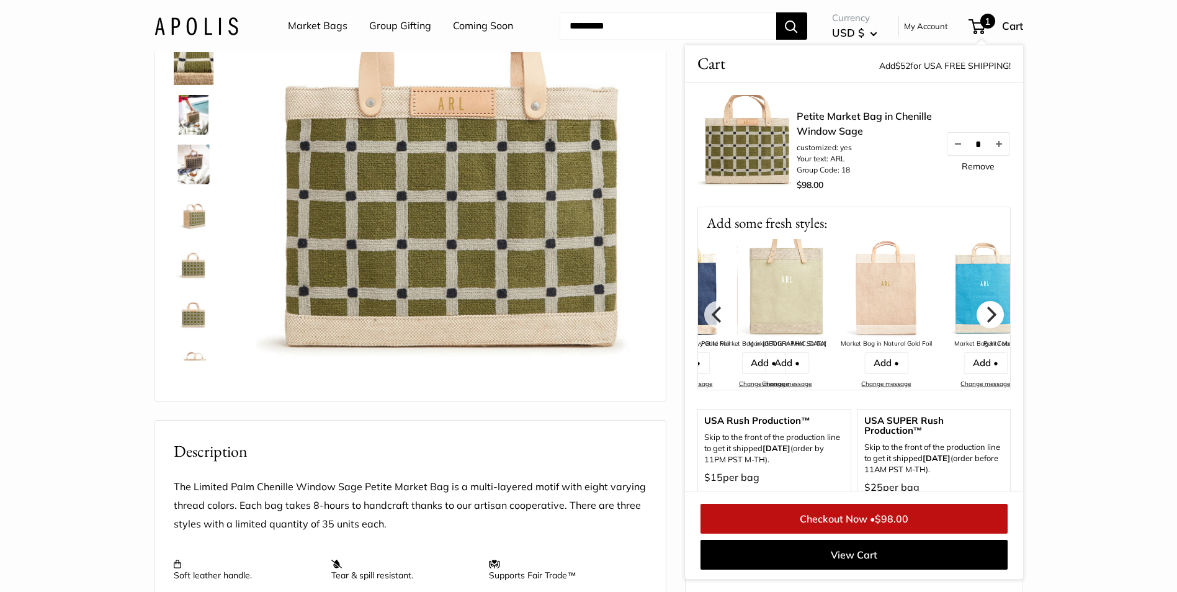
click at [982, 318] on icon "Next" at bounding box center [990, 314] width 16 height 16
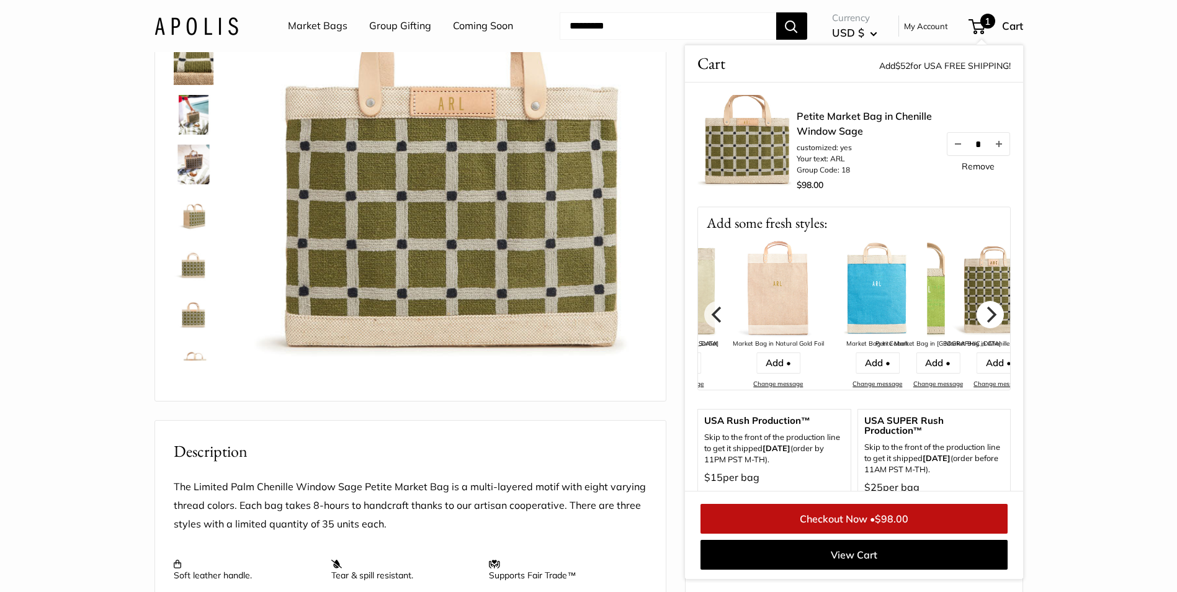
click at [982, 318] on icon "Next" at bounding box center [990, 314] width 16 height 16
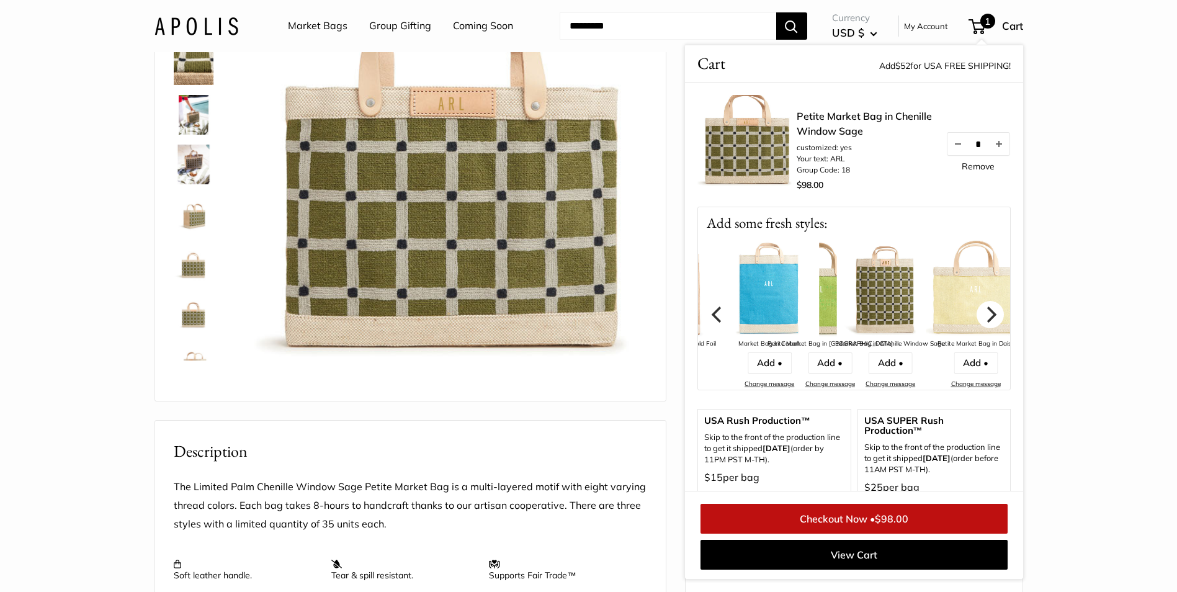
click at [982, 318] on icon "Next" at bounding box center [990, 314] width 16 height 16
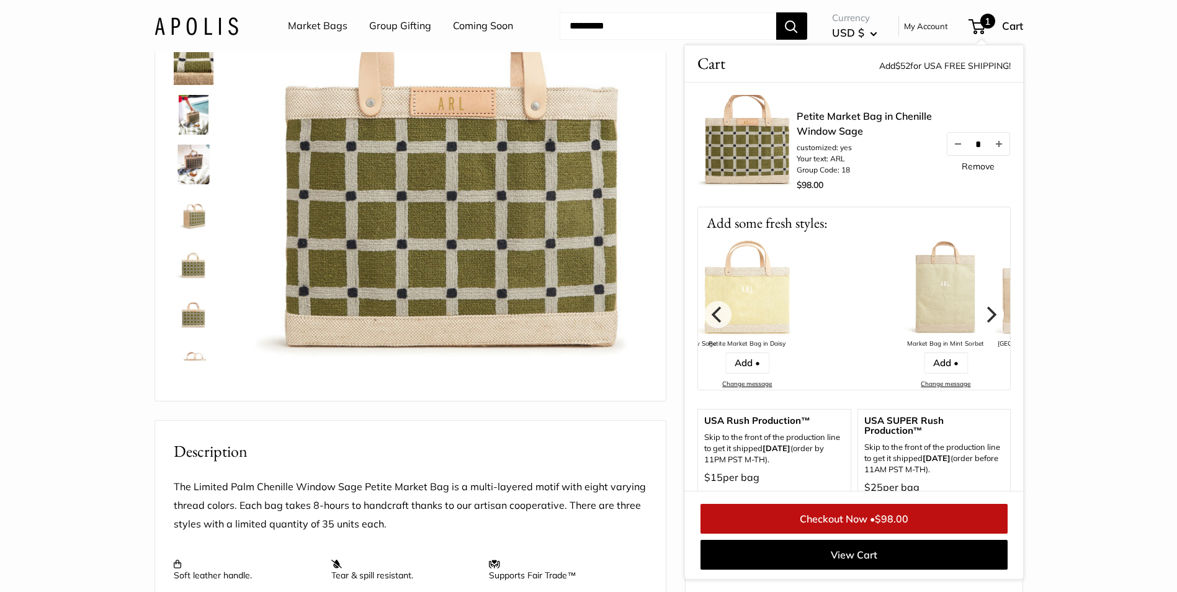
click at [982, 318] on icon "Next" at bounding box center [990, 314] width 16 height 16
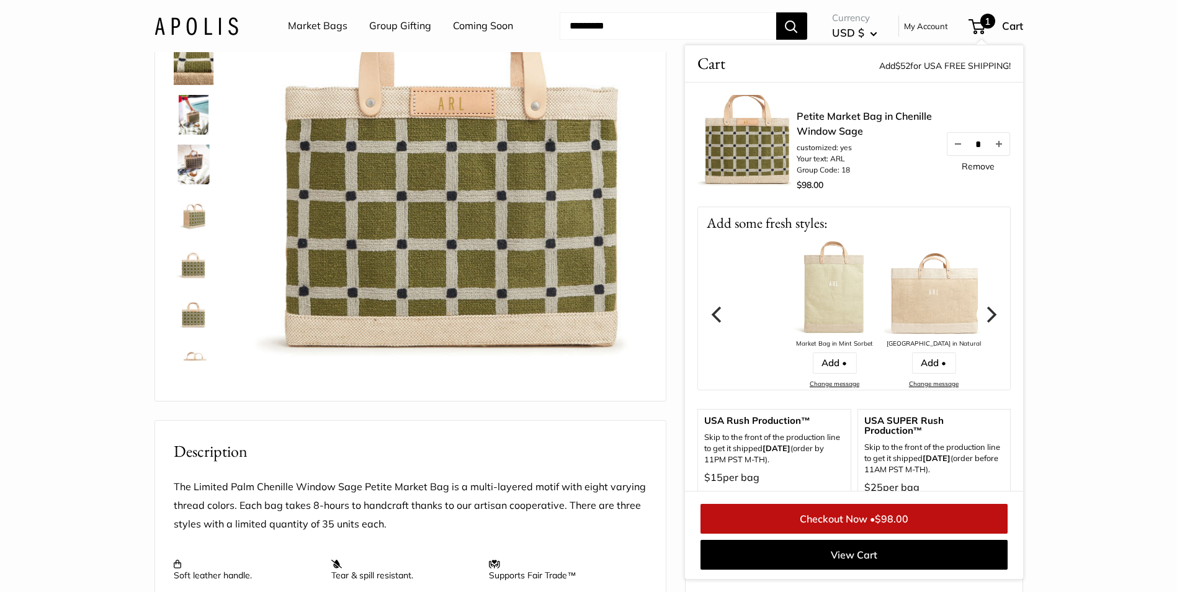
click at [982, 318] on icon "Next" at bounding box center [990, 314] width 16 height 16
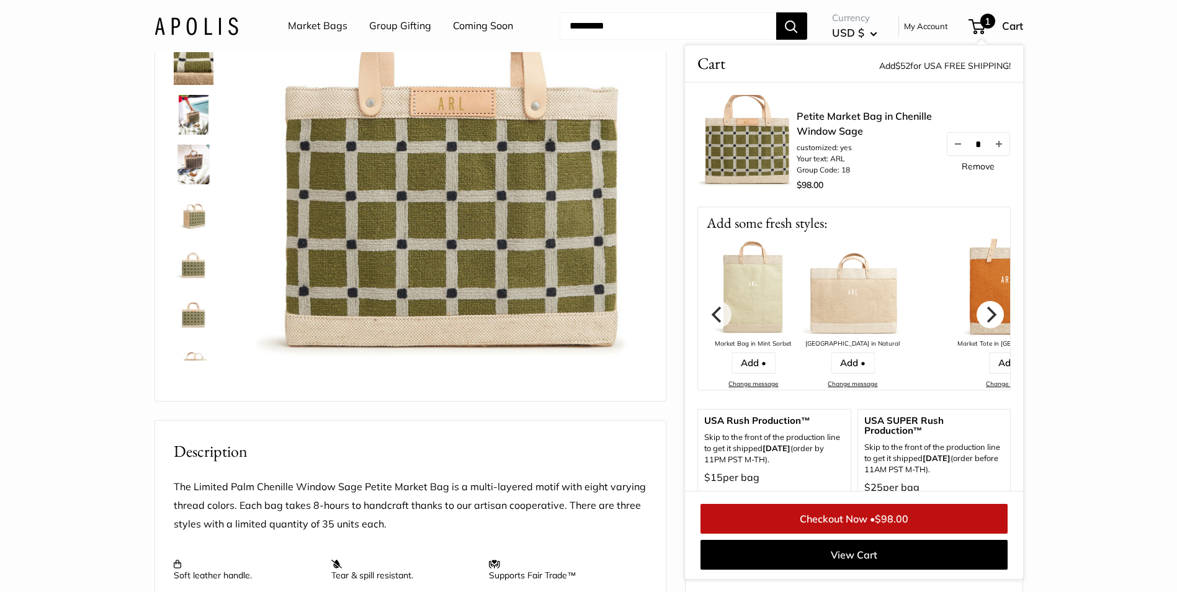
click at [982, 318] on icon "Next" at bounding box center [990, 314] width 16 height 16
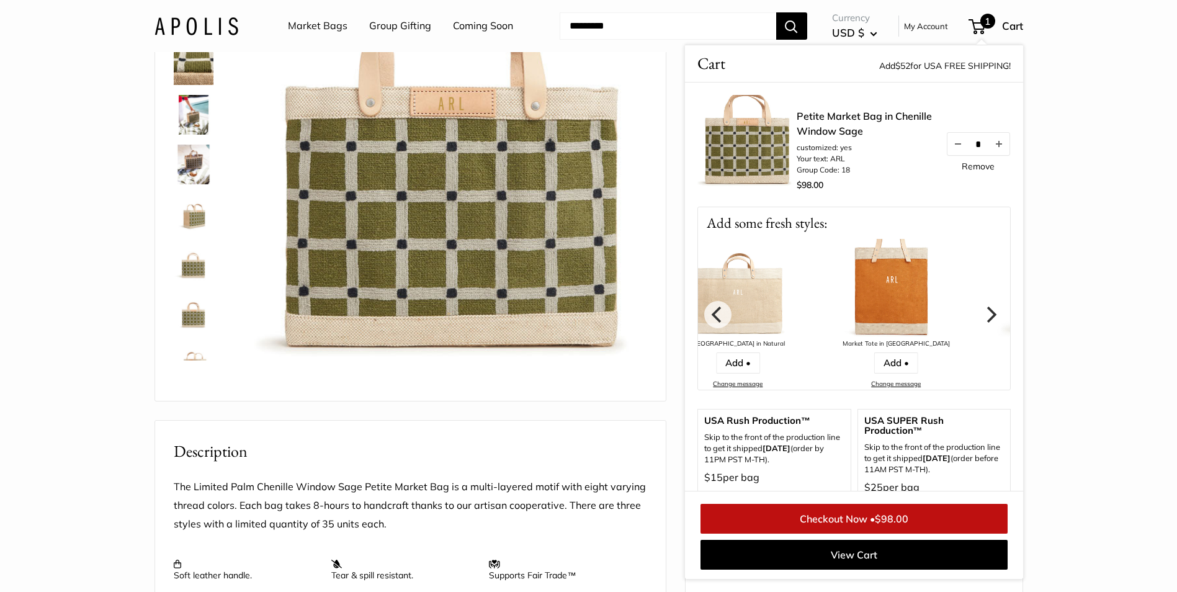
click at [982, 318] on icon "Next" at bounding box center [990, 314] width 16 height 16
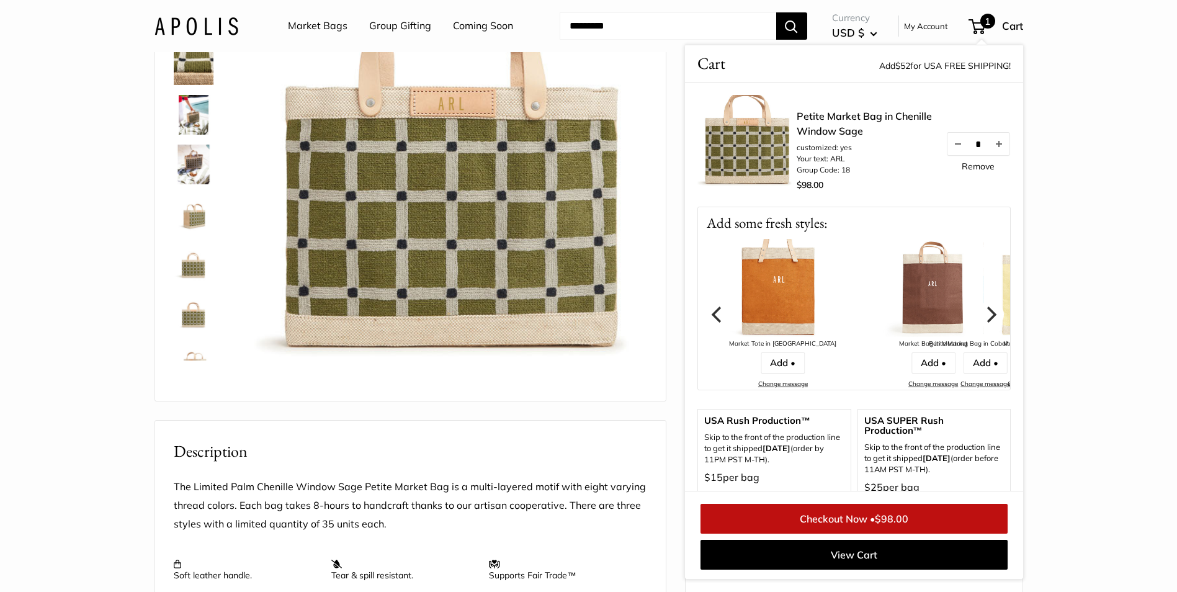
click at [982, 318] on icon "Next" at bounding box center [990, 314] width 16 height 16
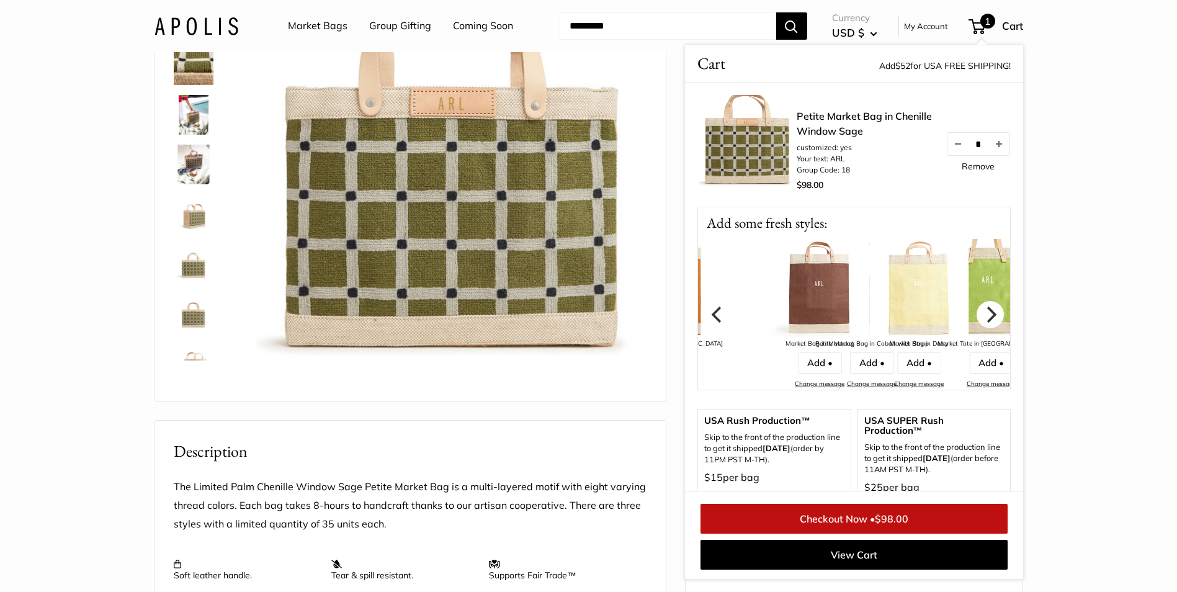
click at [982, 318] on icon "Next" at bounding box center [990, 314] width 16 height 16
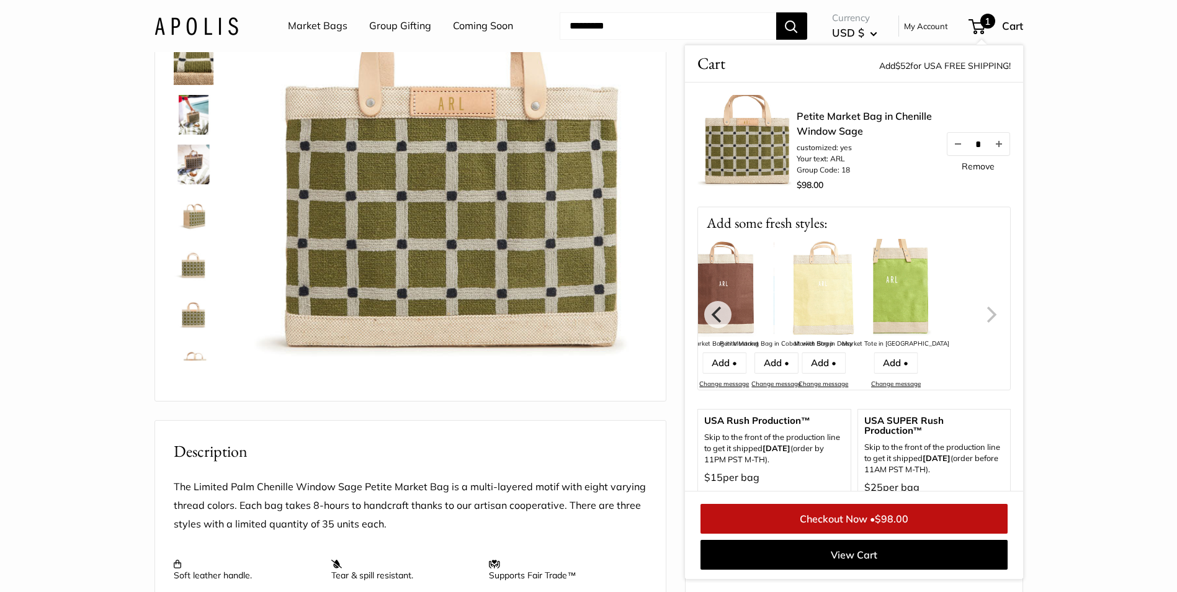
click at [873, 318] on img at bounding box center [823, 288] width 99 height 99
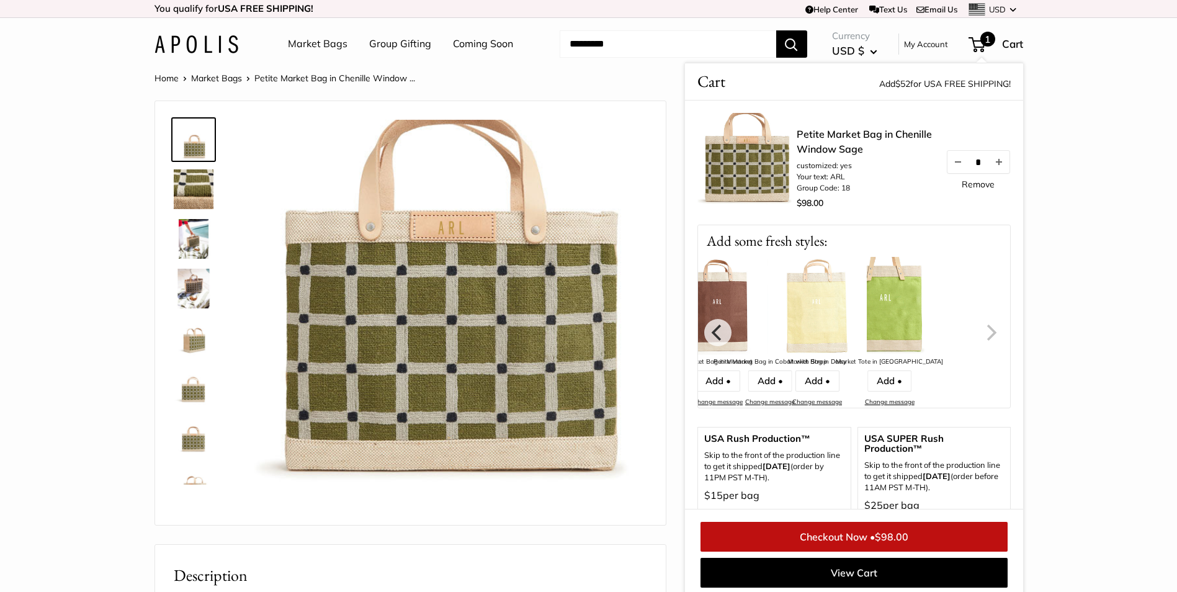
click at [867, 318] on img at bounding box center [817, 306] width 99 height 99
